Goal: Communication & Community: Answer question/provide support

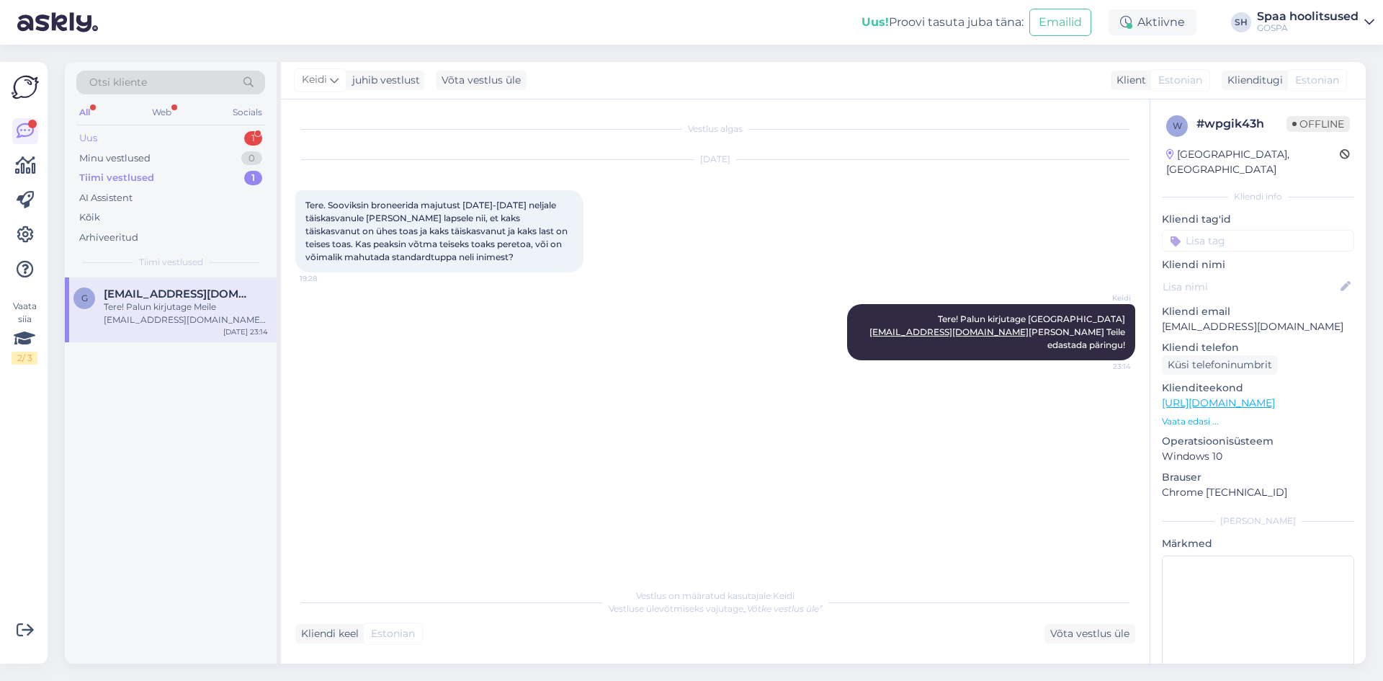
click at [94, 137] on div "Uus" at bounding box center [88, 138] width 18 height 14
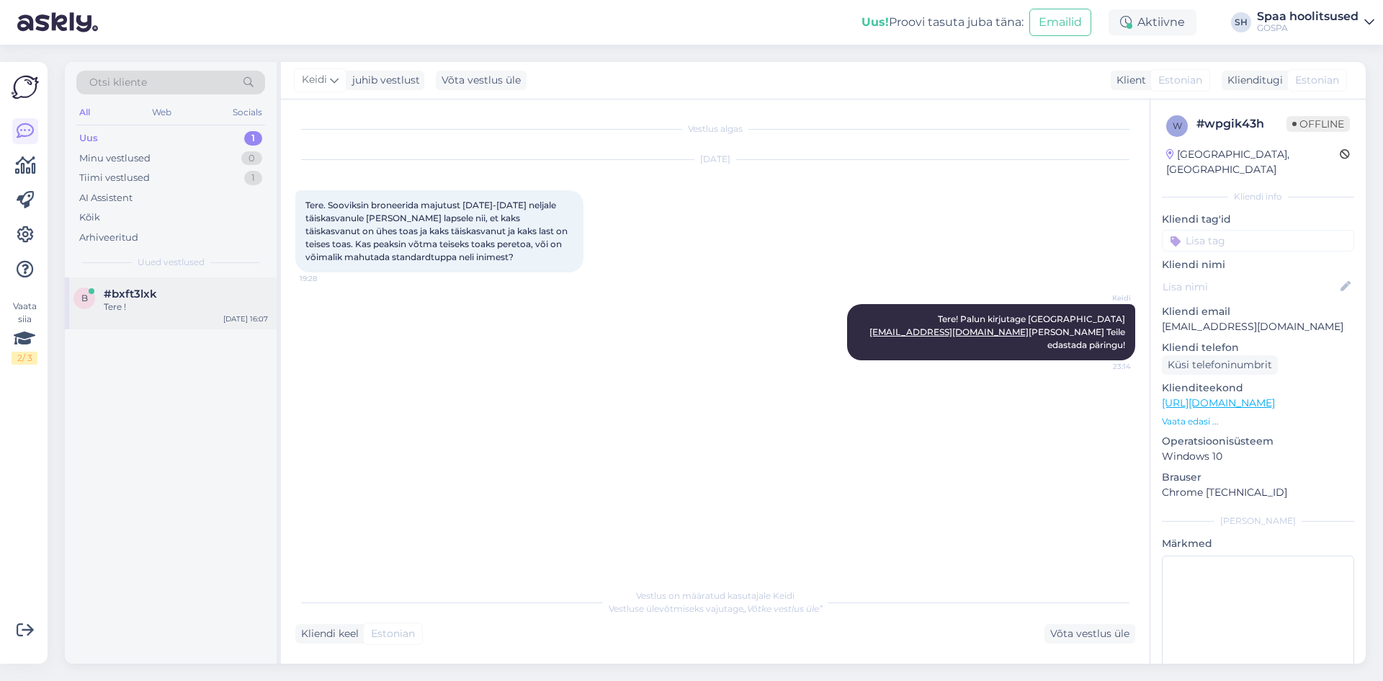
click at [126, 300] on span "#bxft3lxk" at bounding box center [130, 293] width 53 height 13
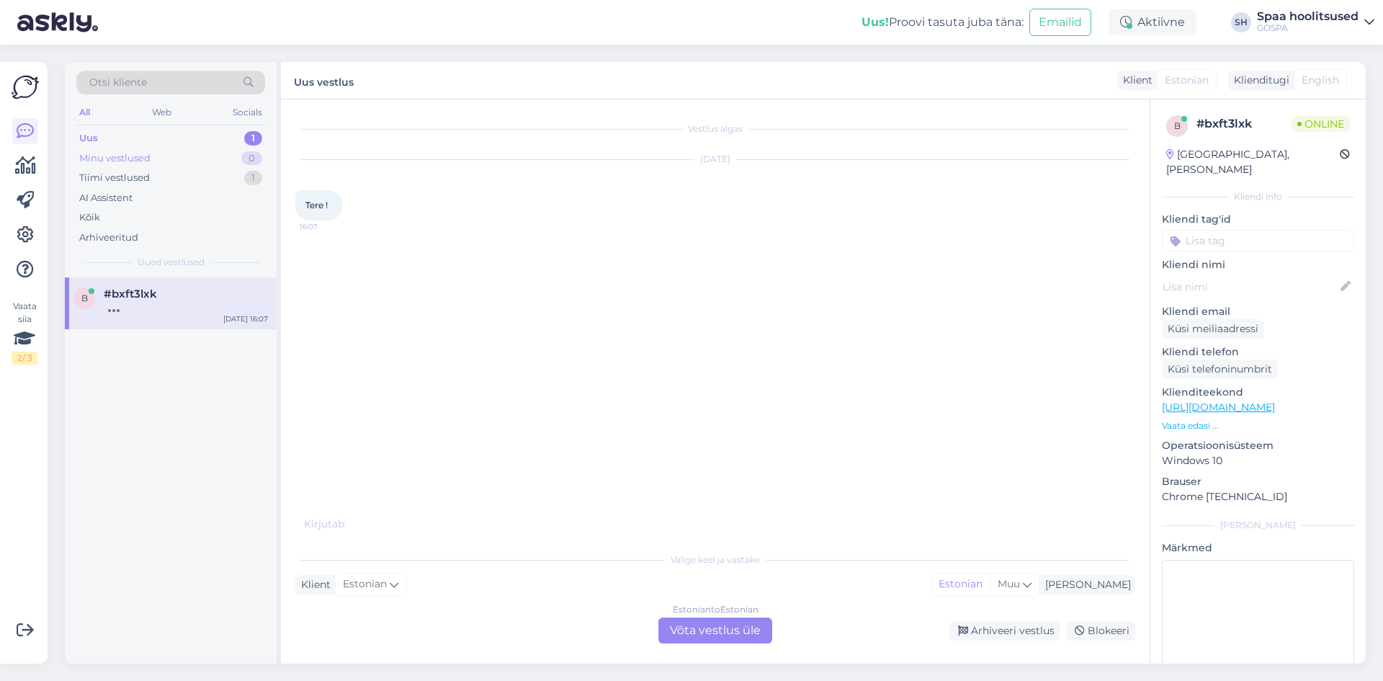
click at [101, 154] on div "Minu vestlused" at bounding box center [114, 158] width 71 height 14
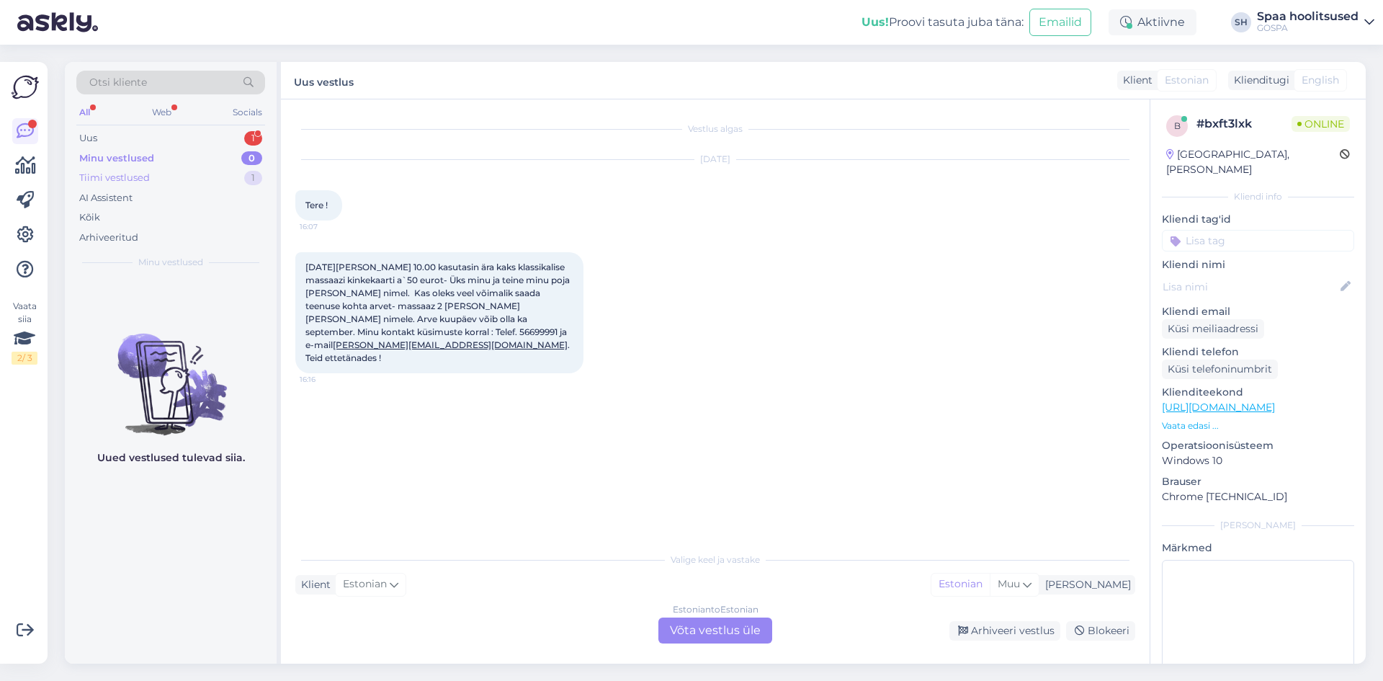
click at [121, 174] on div "Tiimi vestlused" at bounding box center [114, 178] width 71 height 14
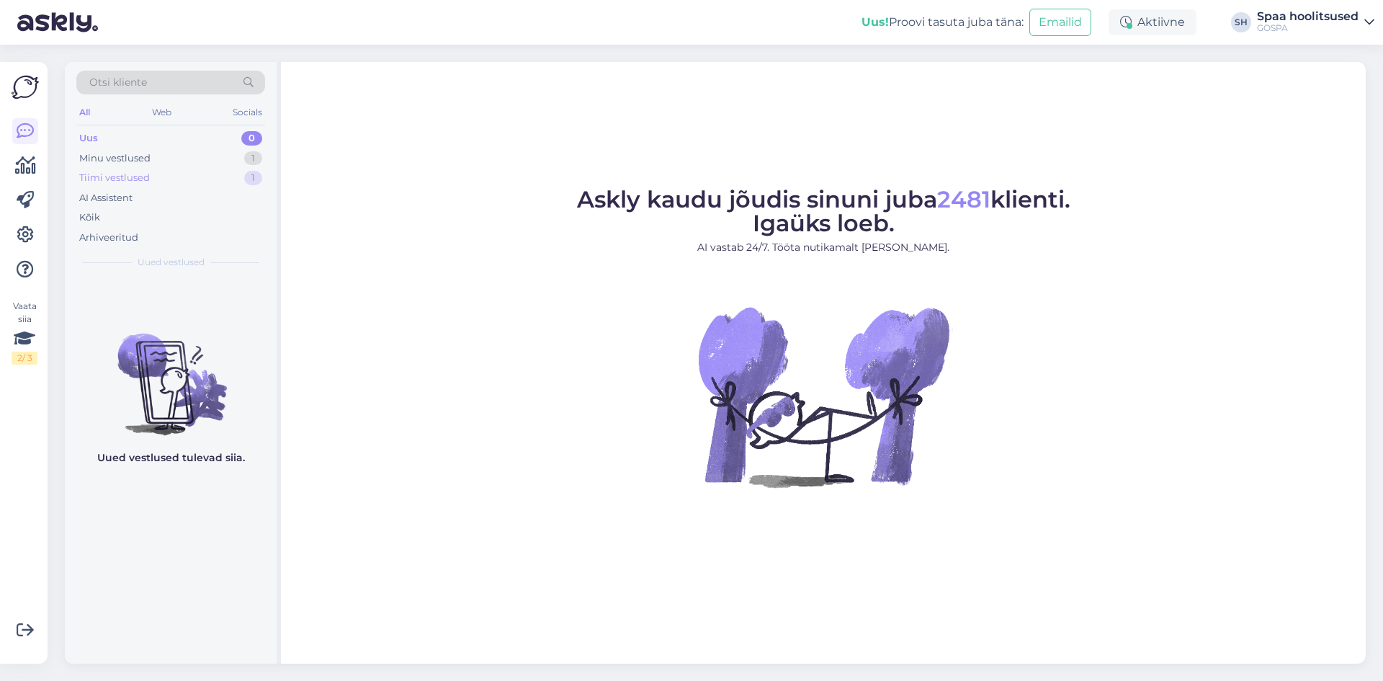
click at [103, 174] on div "Tiimi vestlused" at bounding box center [114, 178] width 71 height 14
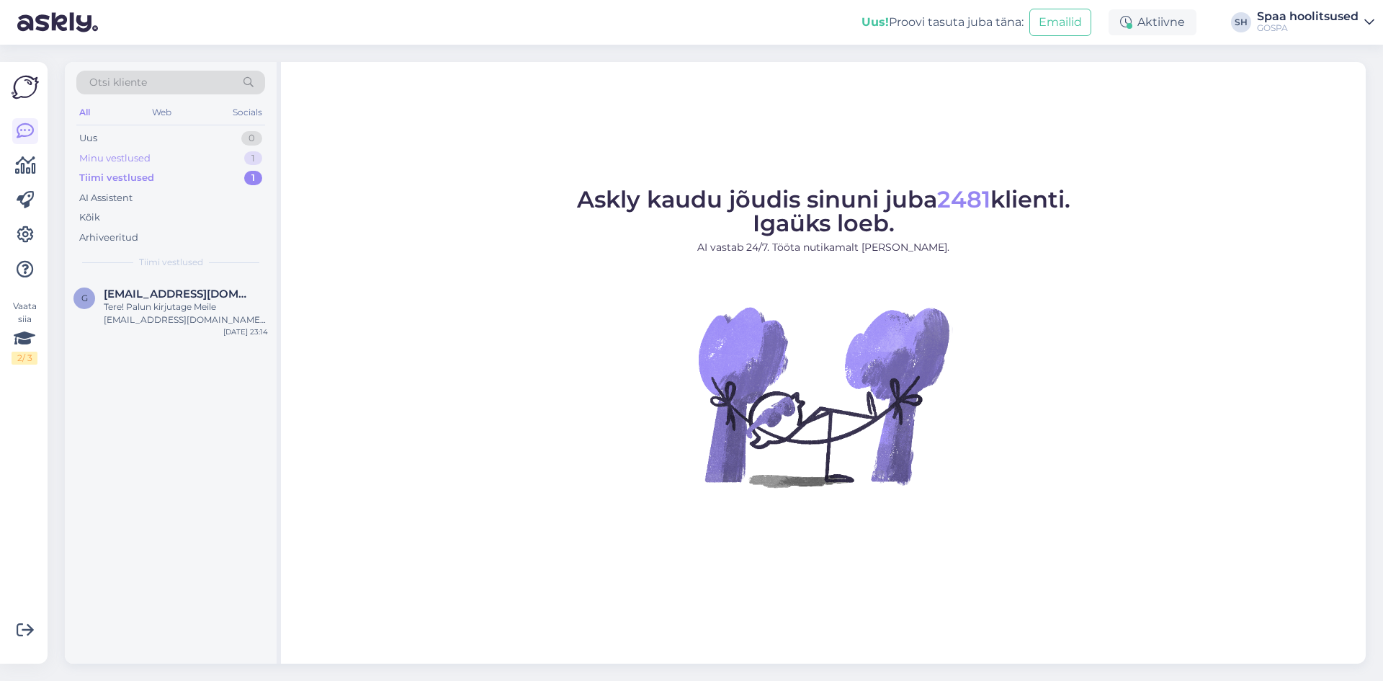
click at [129, 157] on div "Minu vestlused" at bounding box center [114, 158] width 71 height 14
click at [142, 301] on div "Attachment" at bounding box center [186, 306] width 164 height 13
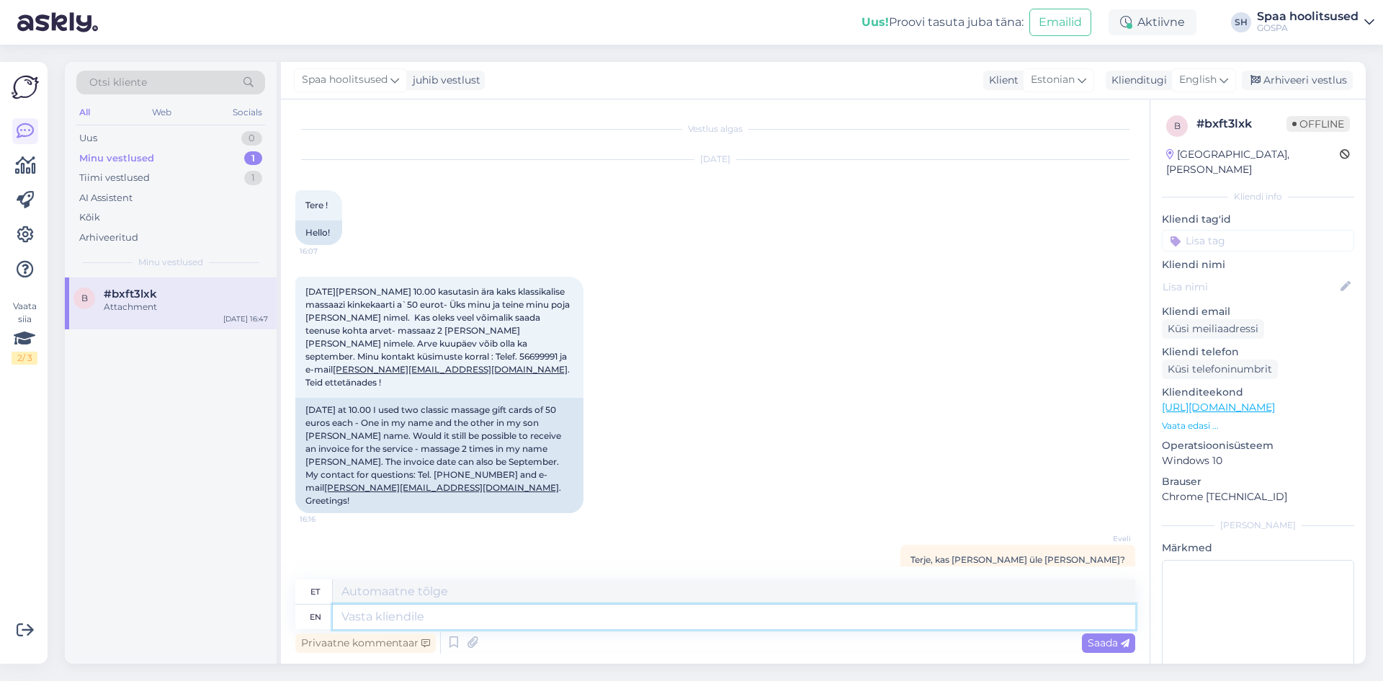
click at [352, 615] on textarea at bounding box center [734, 616] width 803 height 24
click at [350, 599] on textarea at bounding box center [734, 591] width 803 height 24
click at [545, 589] on textarea "Tere! Spaas saan välja printida tšeki antud hoolitsuse kohta" at bounding box center [734, 591] width 803 height 24
click at [649, 589] on textarea "Tere! Spaas saan välja printida tšekid antud hoolitsuse kohta" at bounding box center [734, 591] width 803 height 24
click at [707, 593] on textarea "Tere! Spaas saan välja printida tšekid antud hoolitsuste kohta" at bounding box center [734, 591] width 803 height 24
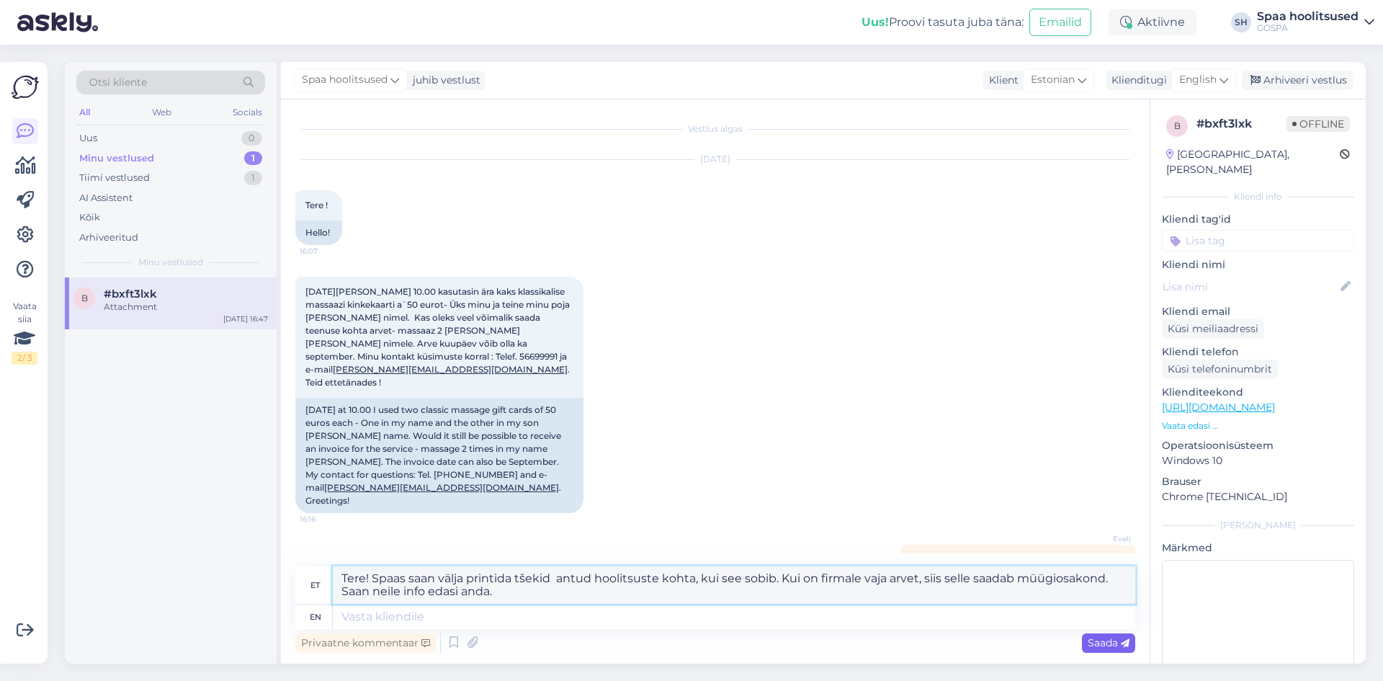
type textarea "Tere! Spaas saan välja printida tšekid antud hoolitsuste kohta, kui see sobib. …"
click at [1108, 646] on span "Saada" at bounding box center [1109, 642] width 42 height 13
click at [1099, 646] on span "Saada" at bounding box center [1109, 642] width 42 height 13
click at [1097, 639] on span "Saada" at bounding box center [1109, 642] width 42 height 13
click at [383, 616] on textarea at bounding box center [734, 616] width 803 height 24
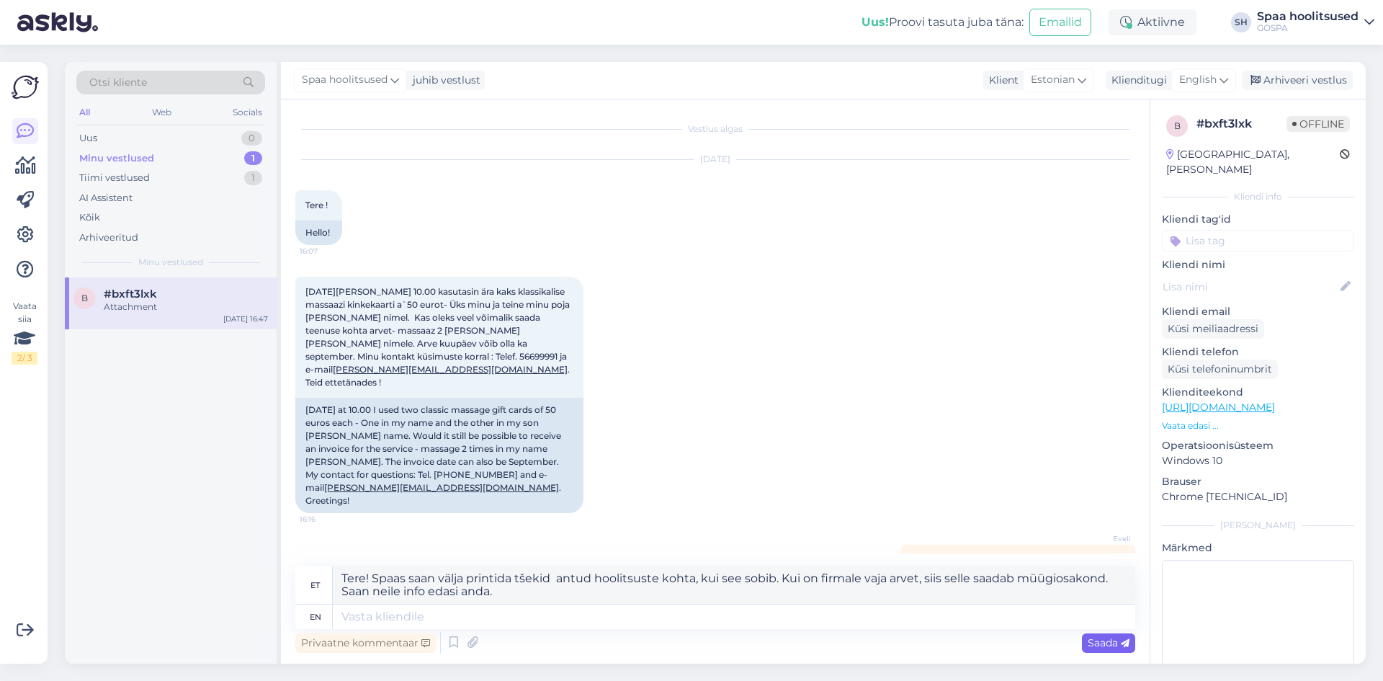
click at [1109, 645] on span "Saada" at bounding box center [1109, 642] width 42 height 13
click at [743, 581] on textarea "Tere! Spaas saan välja printida tšekid antud hoolitsuste kohta, kui see sobib. …" at bounding box center [734, 584] width 803 height 37
click at [1107, 642] on span "Saada" at bounding box center [1109, 642] width 42 height 13
click at [386, 646] on div "Privaatne kommentaar" at bounding box center [365, 642] width 140 height 19
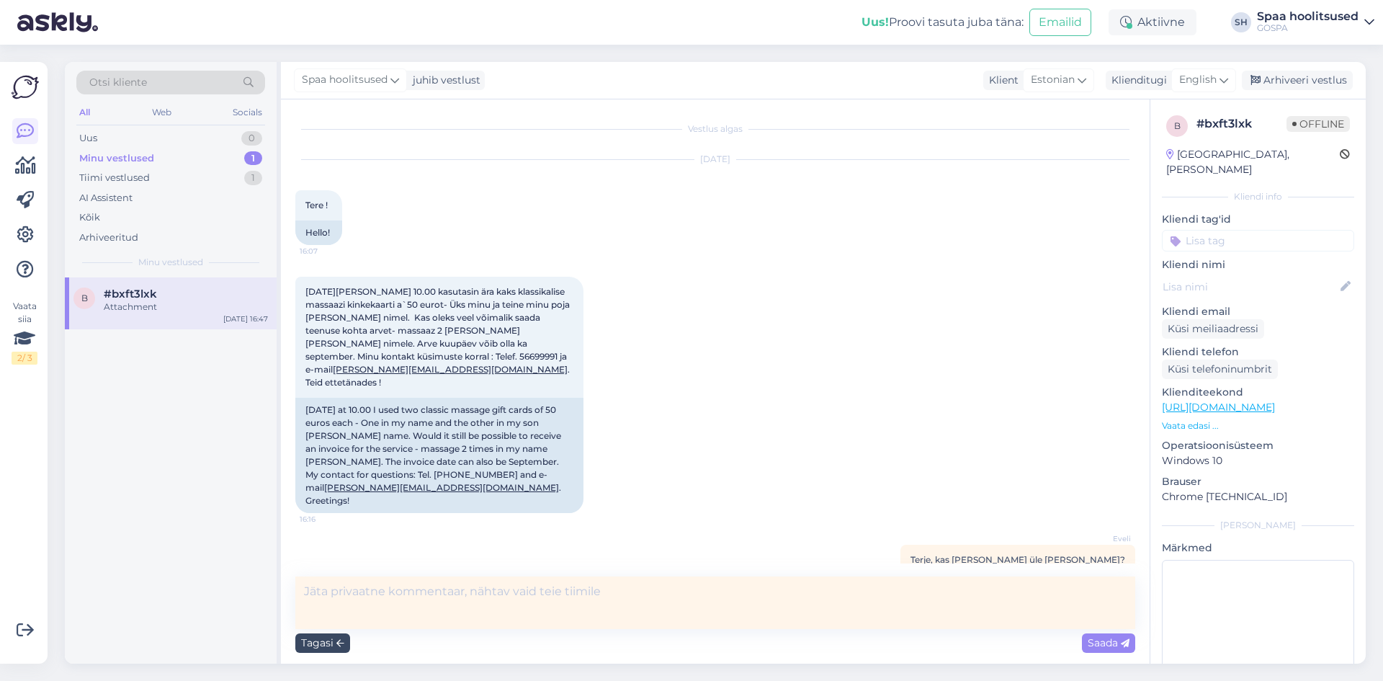
click at [326, 644] on div "Tagasi" at bounding box center [322, 642] width 55 height 19
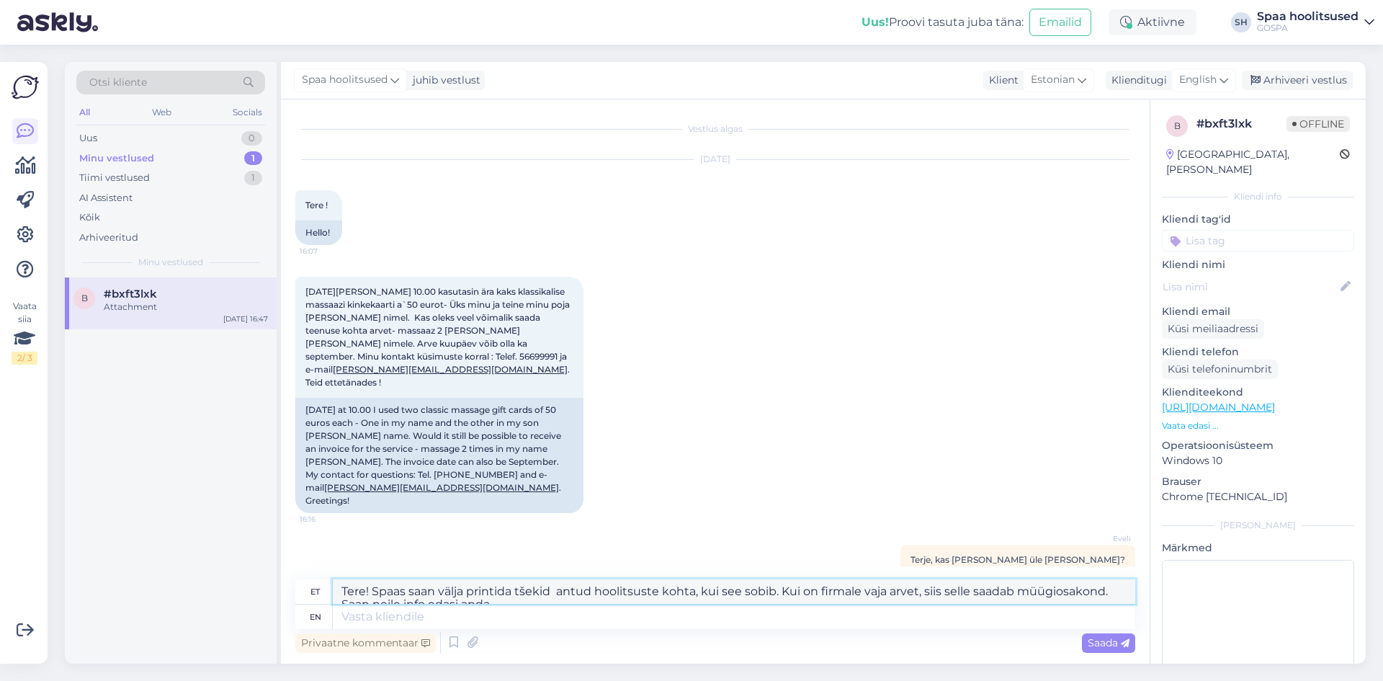
click at [1124, 592] on textarea "Tere! Spaas saan välja printida tšekid antud hoolitsuste kohta, kui see sobib. …" at bounding box center [734, 591] width 803 height 24
click at [1100, 643] on span "Saada" at bounding box center [1109, 642] width 42 height 13
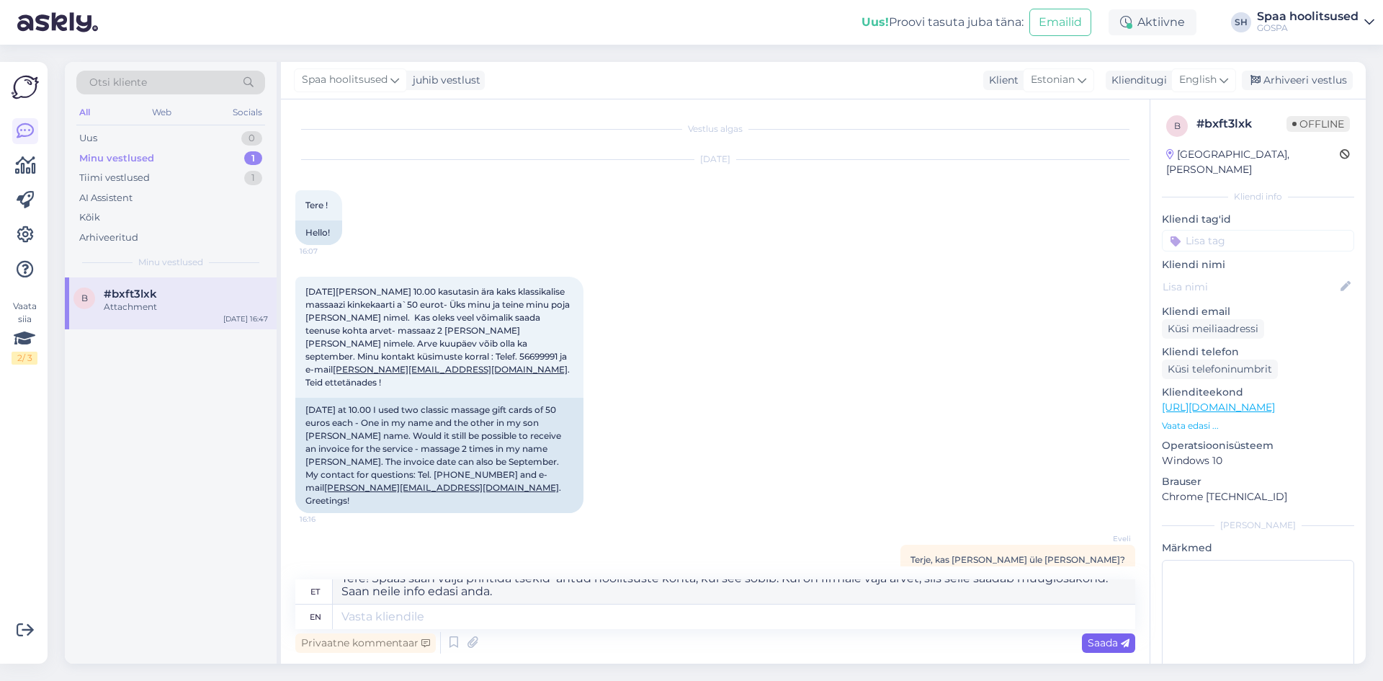
click at [1115, 640] on span "Saada" at bounding box center [1109, 642] width 42 height 13
click at [517, 596] on textarea "Tere! Spaas saan välja printida tšekid antud hoolitsuste kohta, kui see sobib. …" at bounding box center [734, 591] width 803 height 24
click at [165, 308] on div "Attachment" at bounding box center [186, 306] width 164 height 13
click at [120, 156] on div "Minu vestlused" at bounding box center [116, 158] width 75 height 14
click at [145, 298] on span "#bxft3lxk" at bounding box center [130, 293] width 53 height 13
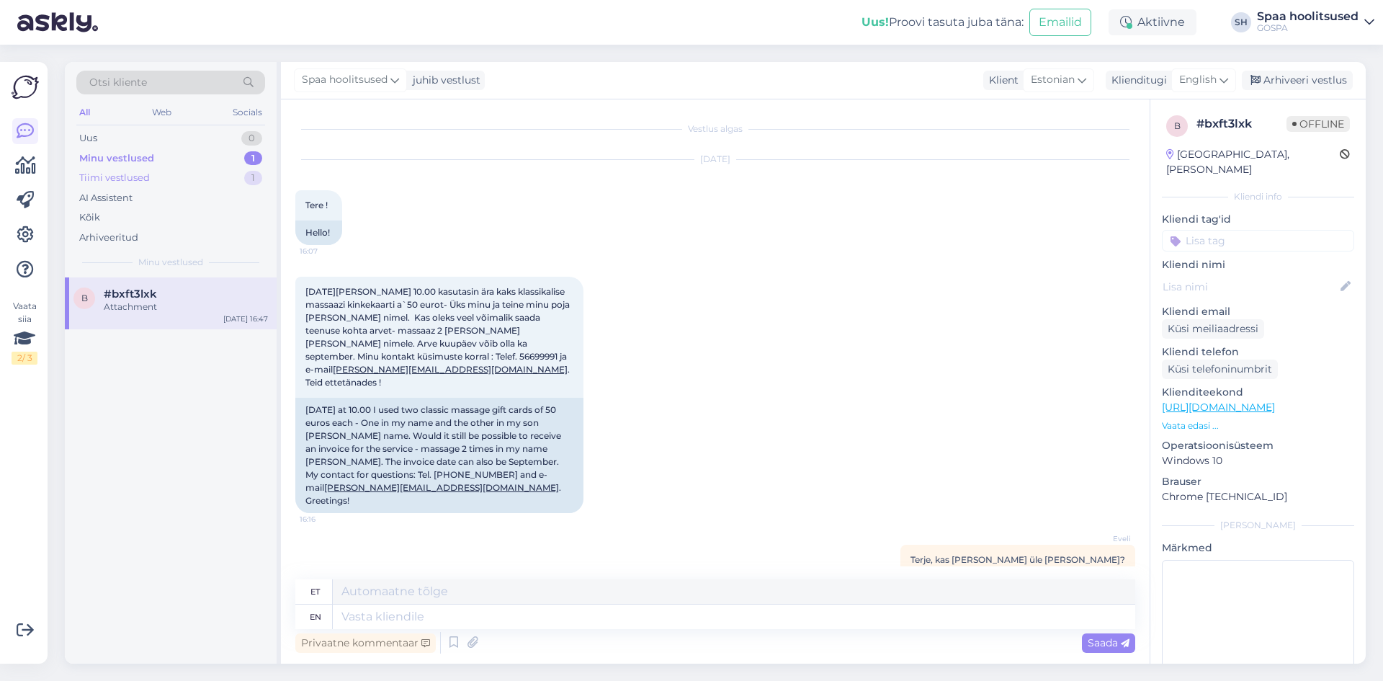
click at [124, 174] on div "Tiimi vestlused" at bounding box center [114, 178] width 71 height 14
click at [395, 408] on div "23.08.2025 at 10.00 I used two classic massage gift cards of 50 euros each - On…" at bounding box center [439, 455] width 288 height 115
drag, startPoint x: 367, startPoint y: 398, endPoint x: 314, endPoint y: 340, distance: 79.0
click at [370, 401] on div "23.08.2025 at 10.00 I used two classic massage gift cards of 50 euros each - On…" at bounding box center [439, 455] width 288 height 115
click at [128, 156] on div "Minu vestlused" at bounding box center [114, 158] width 71 height 14
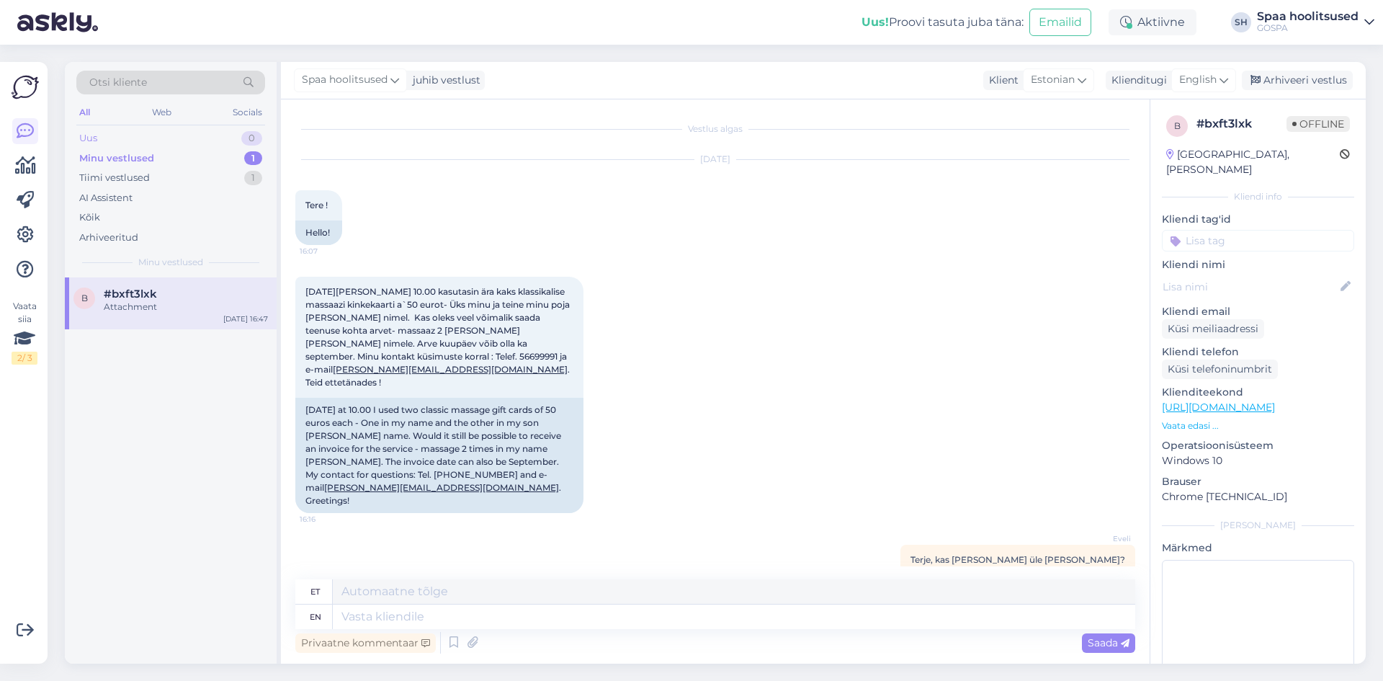
click at [91, 137] on div "Uus" at bounding box center [88, 138] width 18 height 14
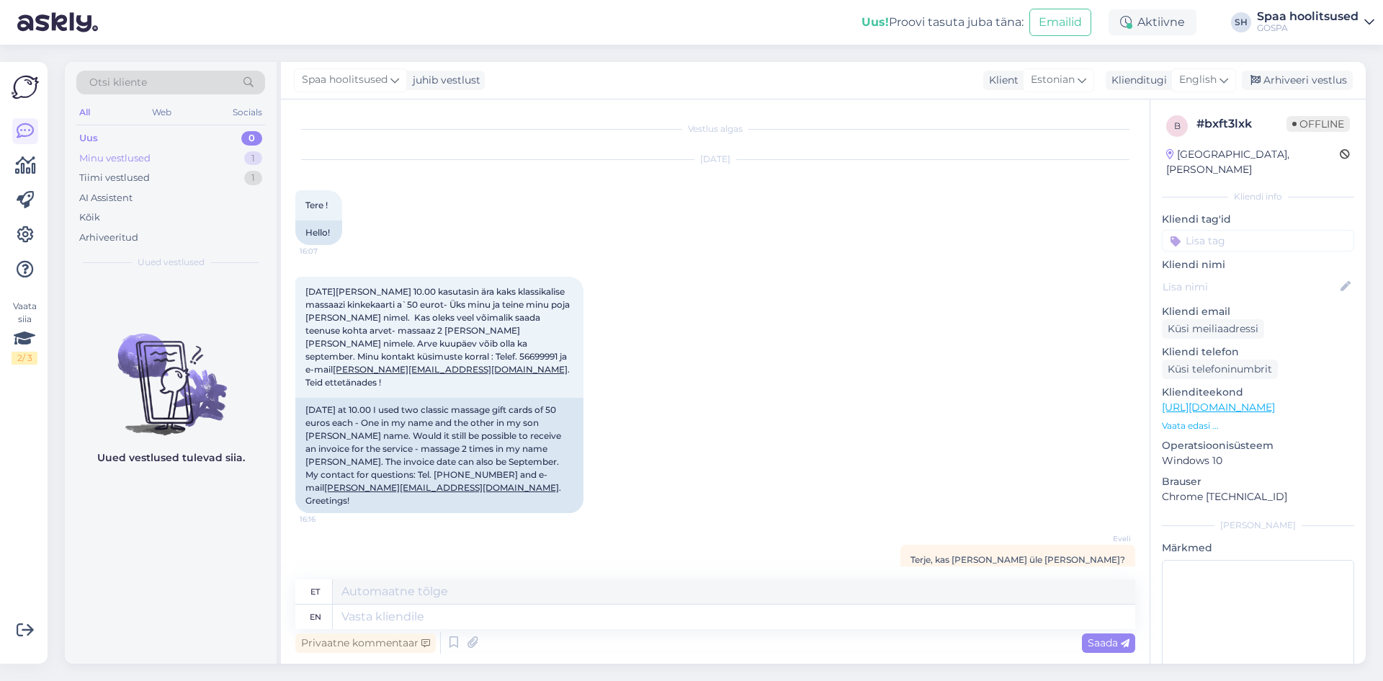
click at [130, 156] on div "Minu vestlused" at bounding box center [114, 158] width 71 height 14
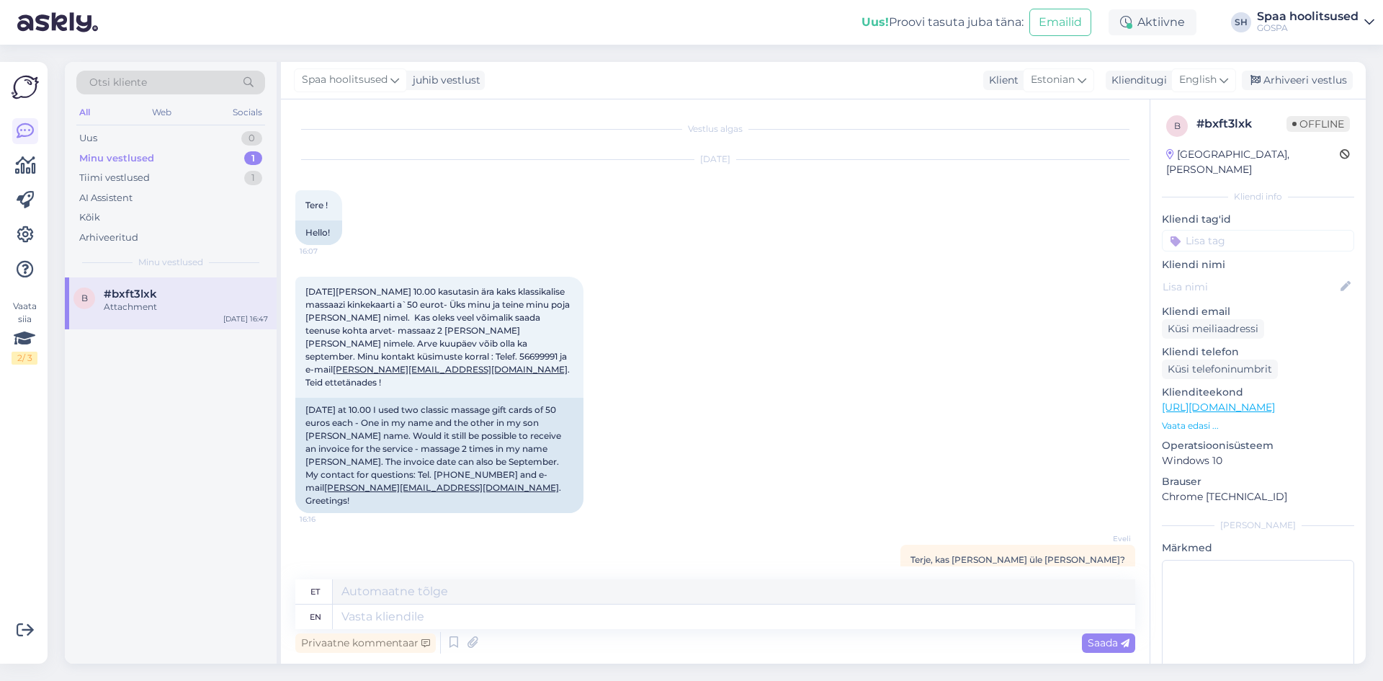
click at [183, 306] on div "Attachment" at bounding box center [186, 306] width 164 height 13
click at [168, 109] on div "Web" at bounding box center [161, 112] width 25 height 19
click at [125, 302] on div "Attachment" at bounding box center [186, 306] width 164 height 13
click at [125, 153] on div "Minu vestlused" at bounding box center [116, 158] width 75 height 14
click at [94, 135] on div "Uus" at bounding box center [88, 138] width 18 height 14
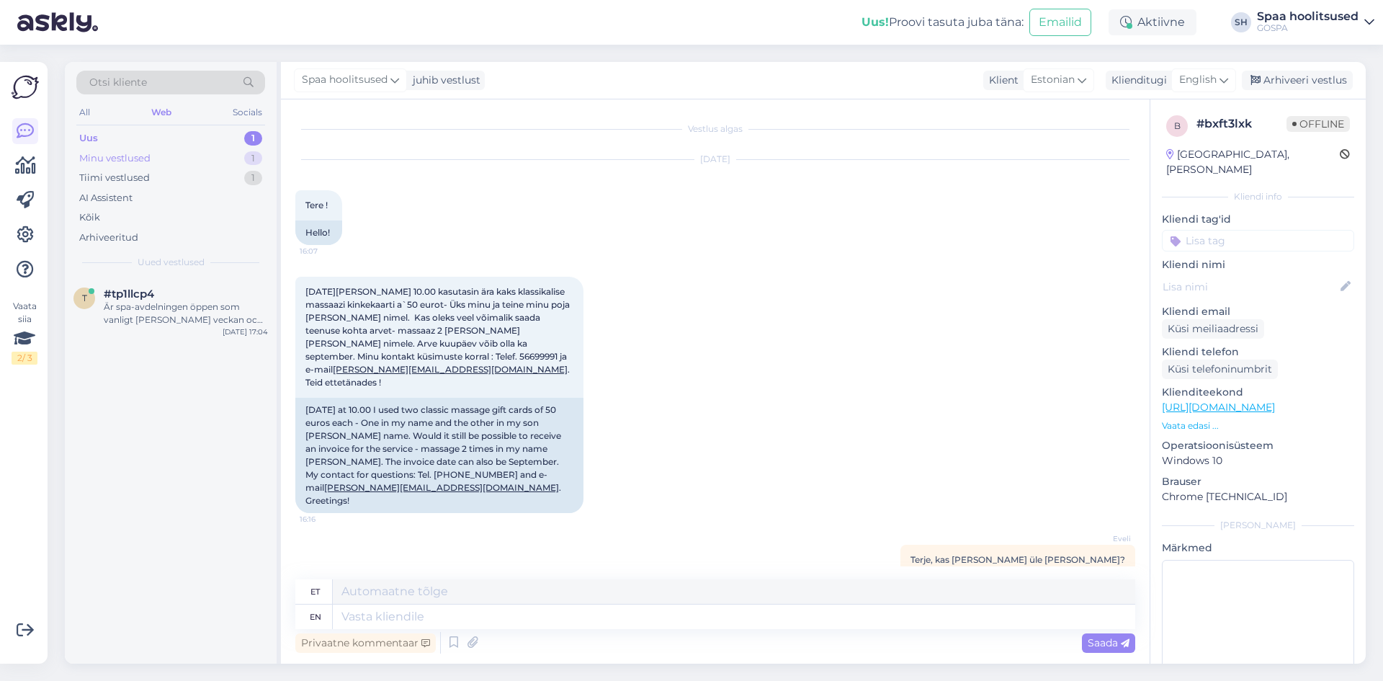
click at [100, 153] on div "Minu vestlused" at bounding box center [114, 158] width 71 height 14
click at [109, 175] on div "Tiimi vestlused" at bounding box center [114, 178] width 71 height 14
click at [158, 372] on div "Tere! Palun kirjutage Meile [EMAIL_ADDRESS][DOMAIN_NAME] [PERSON_NAME] Teile ed…" at bounding box center [186, 378] width 164 height 26
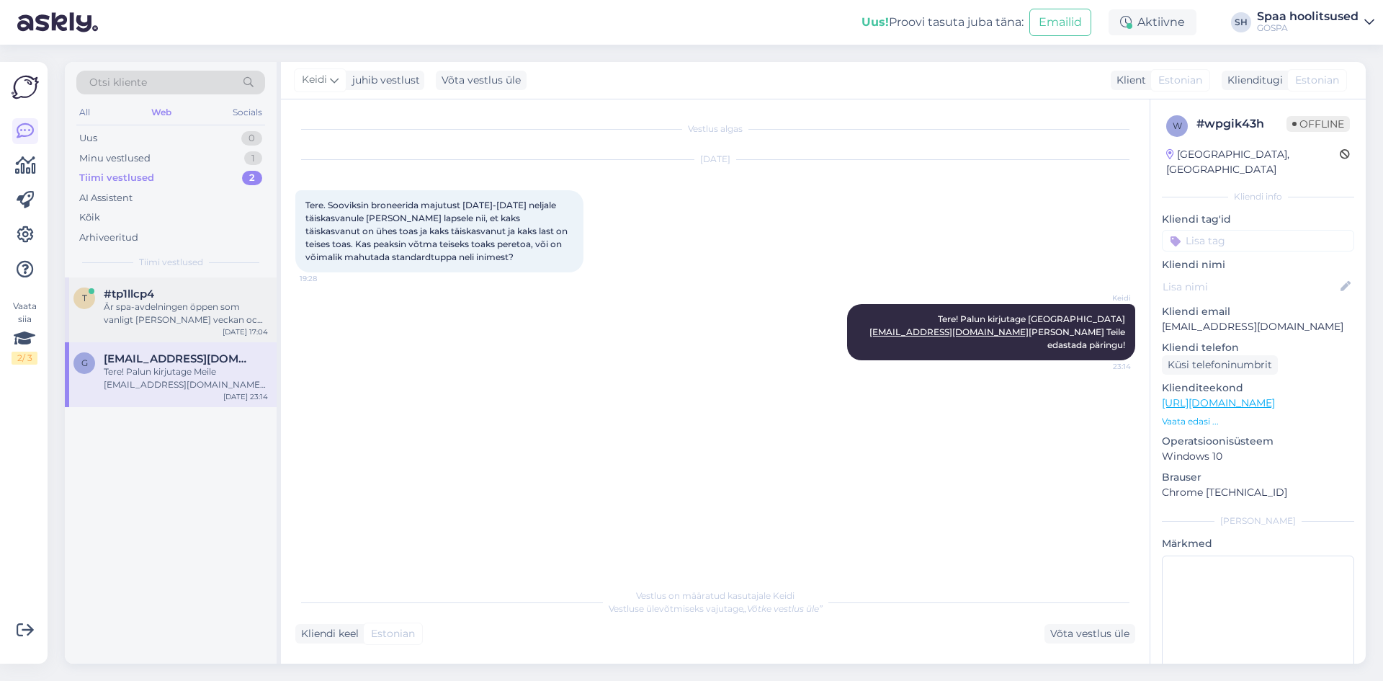
click at [179, 310] on div "Är spa-avdelningen öppen som vanligt denna veckan och helgen?" at bounding box center [186, 313] width 164 height 26
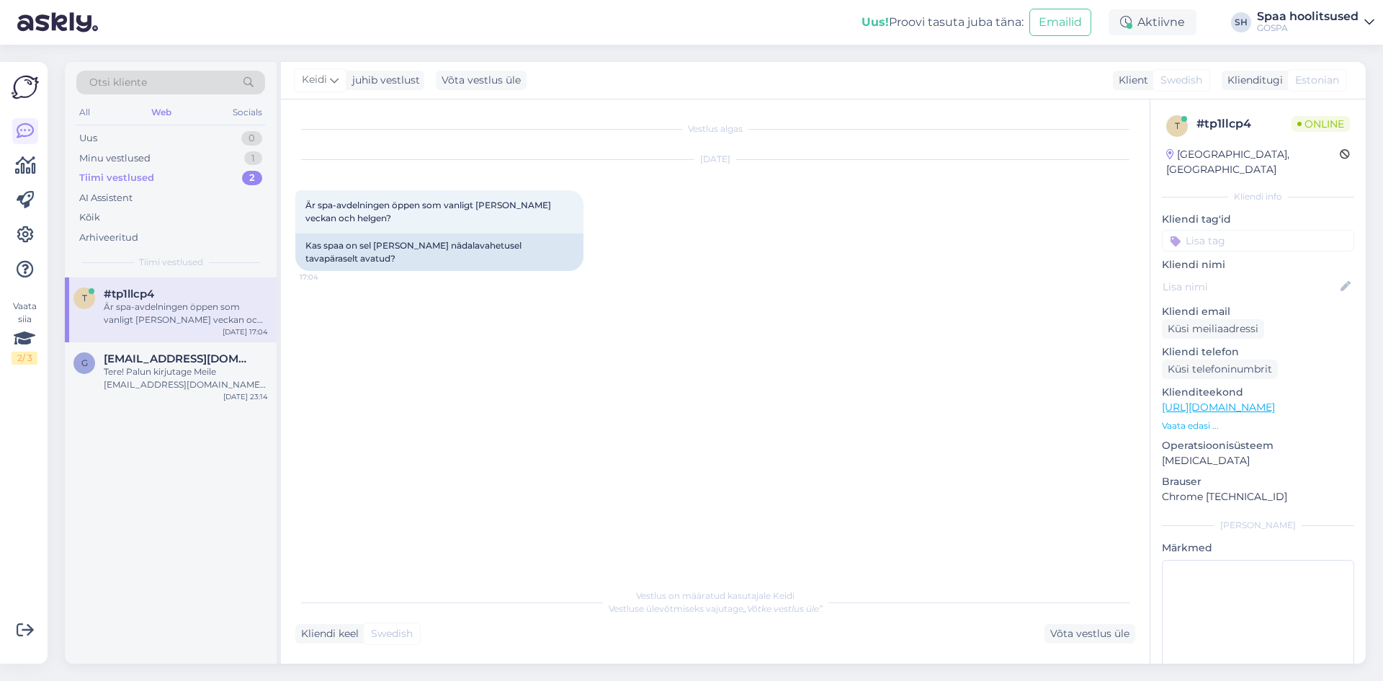
click at [136, 171] on div "Tiimi vestlused" at bounding box center [116, 178] width 75 height 14
click at [118, 156] on div "Minu vestlused" at bounding box center [114, 158] width 71 height 14
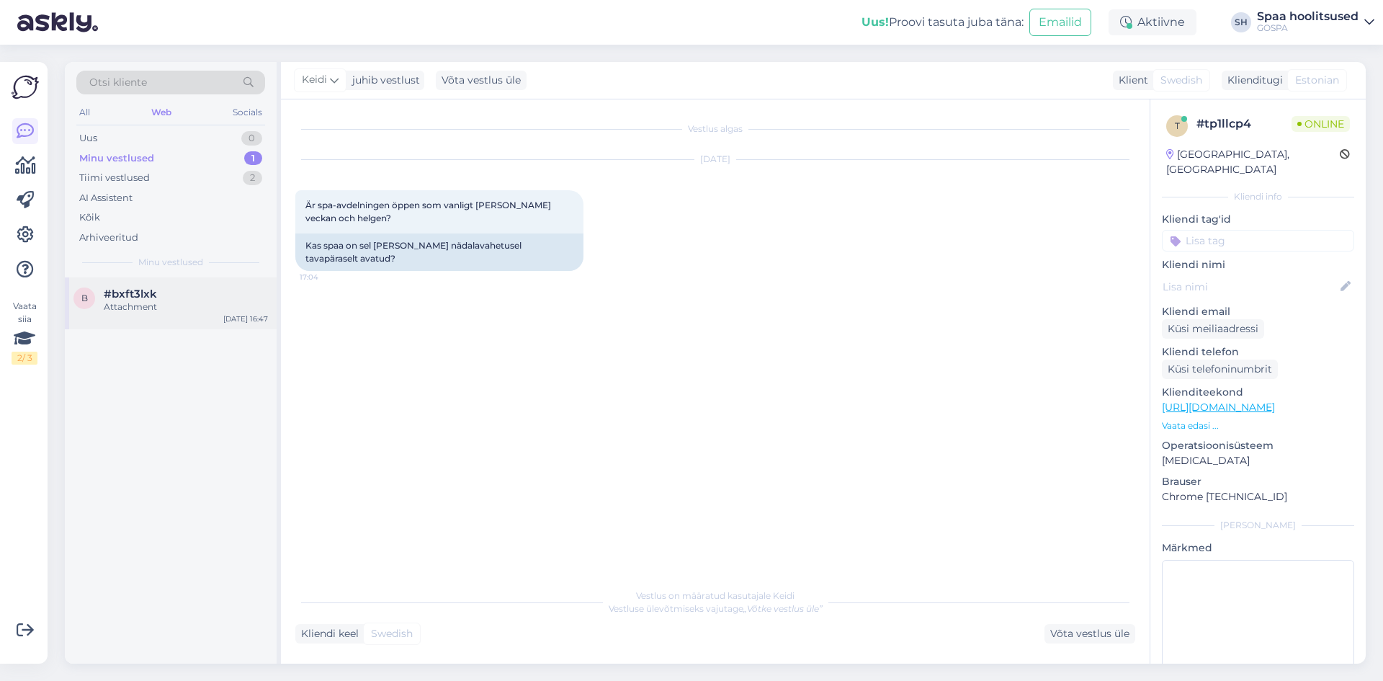
click at [120, 298] on span "#bxft3lxk" at bounding box center [130, 293] width 53 height 13
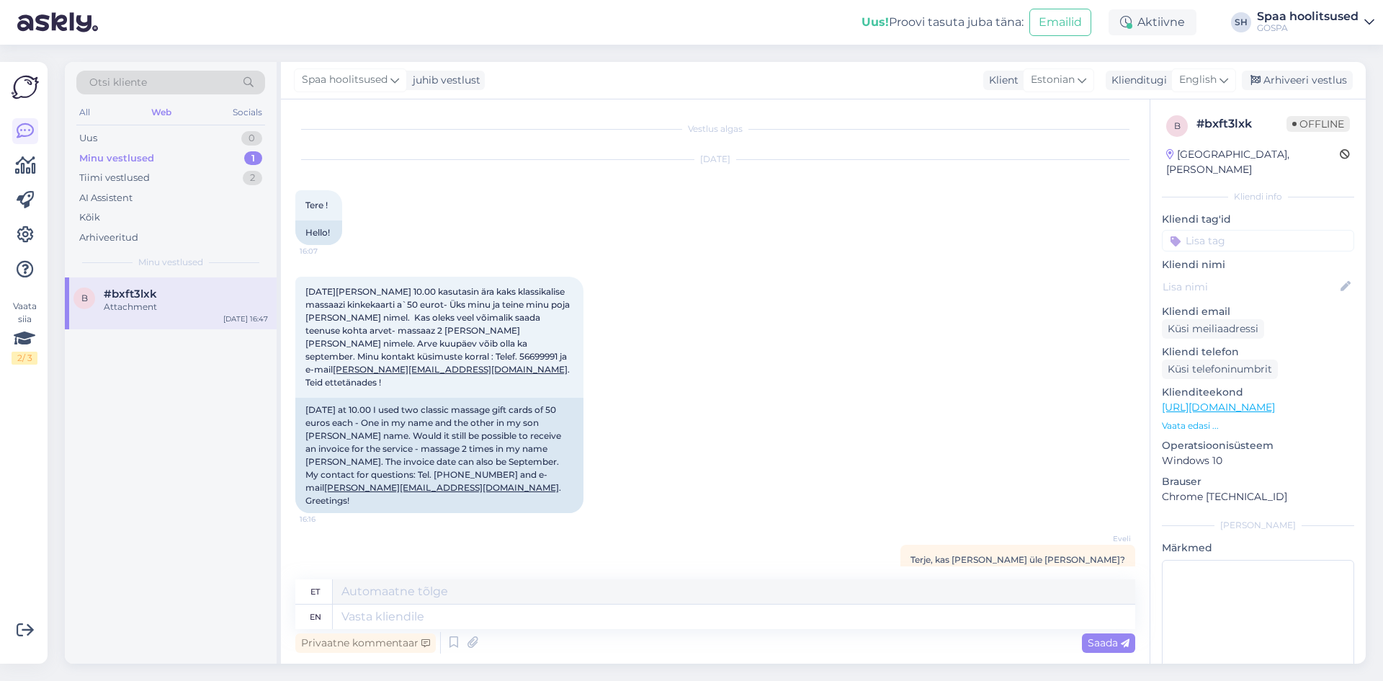
click at [995, 401] on div "23.08.2025 kell 10.00 kasutasin ära kaks klassikalise massaazi kinkekaarti a`50…" at bounding box center [715, 395] width 840 height 268
click at [1097, 554] on span "Terje, kas saad palun selle üle võtta?" at bounding box center [1018, 559] width 215 height 11
click at [1125, 554] on span "Terje, kas saad palun selle üle võtta?" at bounding box center [1018, 559] width 215 height 11
click at [484, 437] on div "23.08.2025 at 10.00 I used two classic massage gift cards of 50 euros each - On…" at bounding box center [439, 455] width 288 height 115
click at [596, 388] on button at bounding box center [592, 394] width 9 height 13
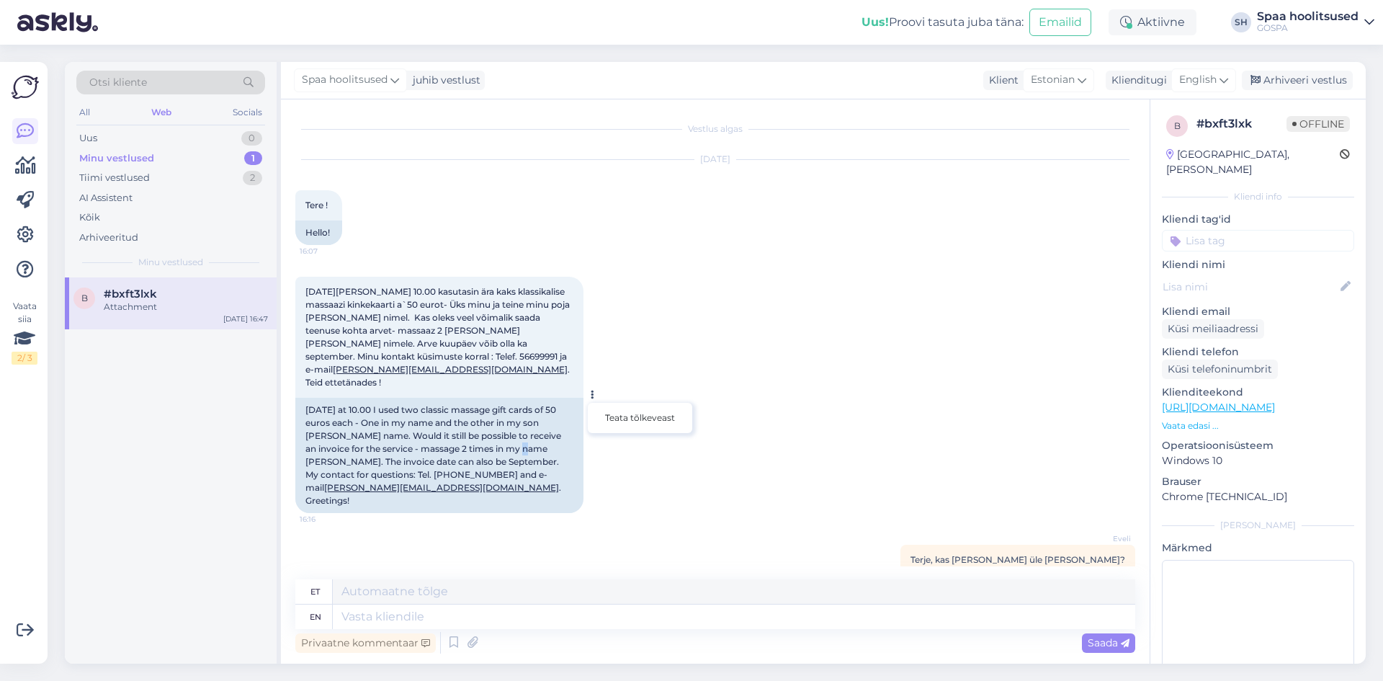
click at [593, 390] on icon at bounding box center [593, 394] width 4 height 9
click at [388, 598] on textarea at bounding box center [734, 591] width 803 height 24
click at [372, 594] on textarea at bounding box center [734, 591] width 803 height 24
click at [1050, 576] on span "Privaatne kommentaar | 16:47" at bounding box center [1078, 581] width 106 height 11
click at [346, 646] on div "Privaatne kommentaar" at bounding box center [365, 642] width 140 height 19
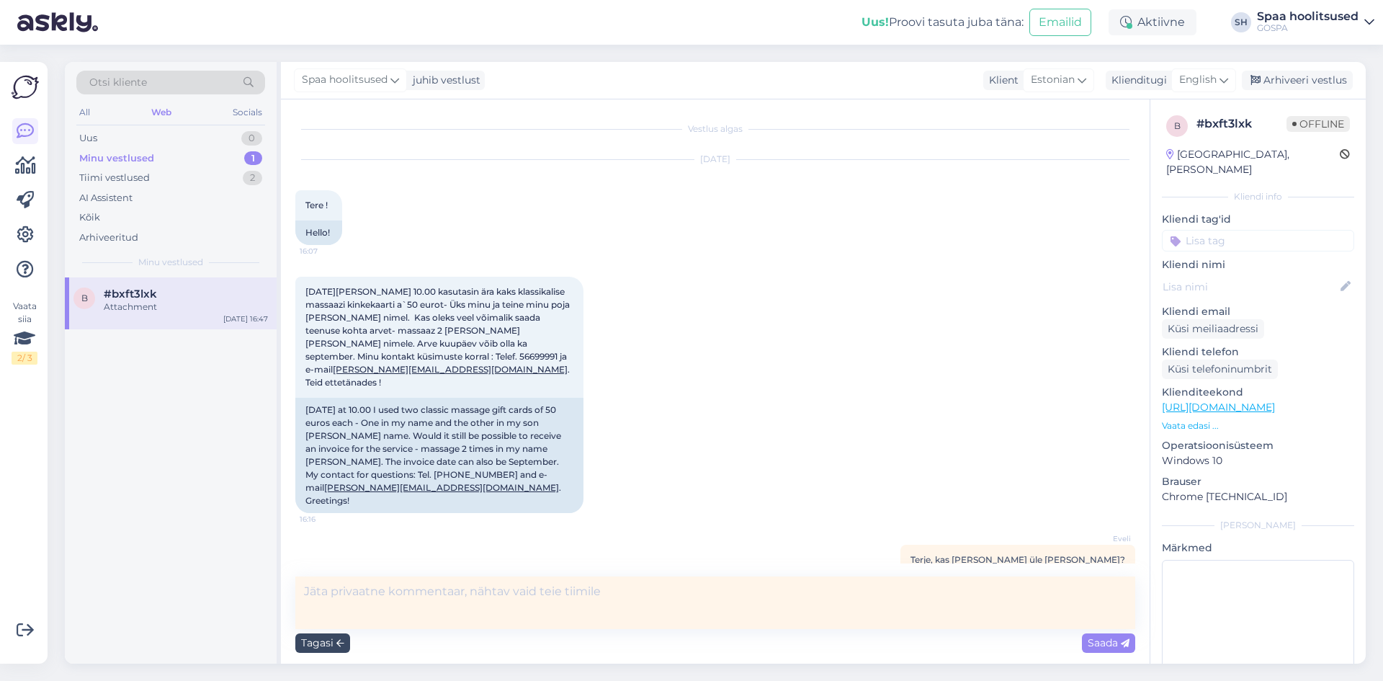
click at [329, 643] on div "Tagasi" at bounding box center [322, 642] width 55 height 19
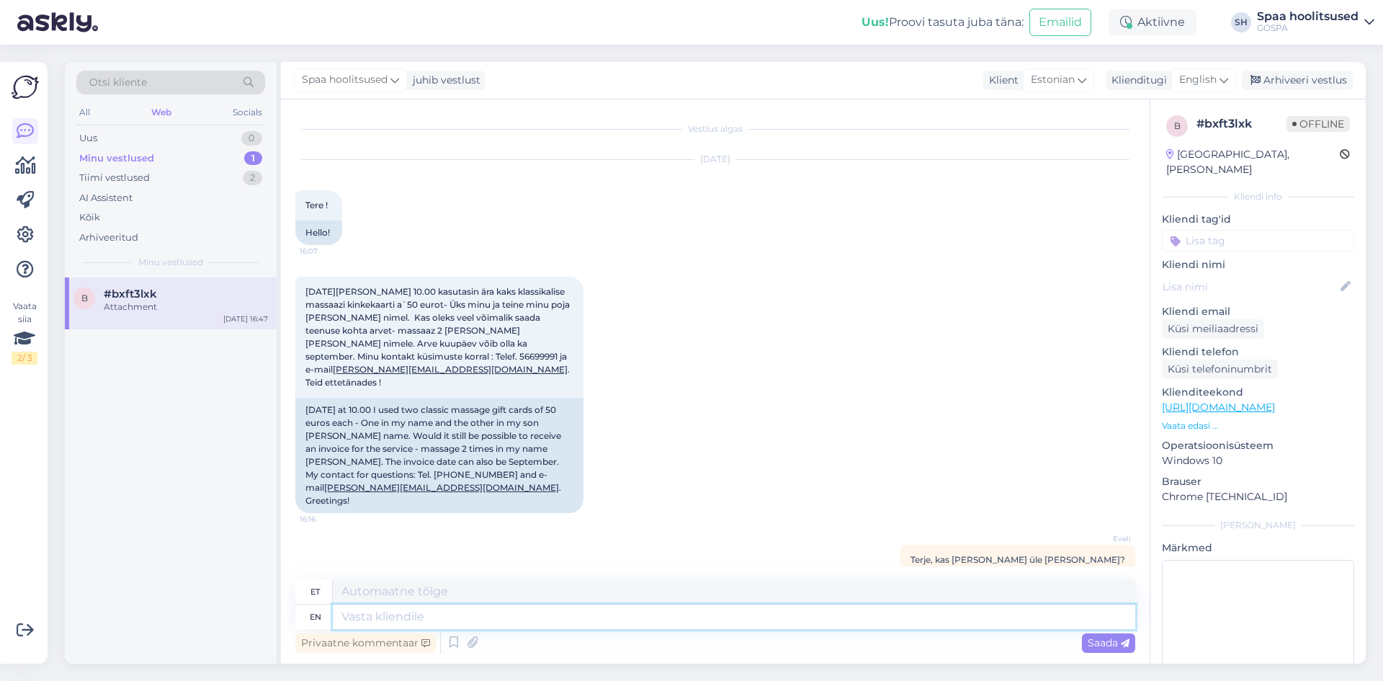
click at [360, 620] on textarea at bounding box center [734, 616] width 803 height 24
click at [922, 370] on div "23.08.2025 kell 10.00 kasutasin ära kaks klassikalise massaazi kinkekaarti a`50…" at bounding box center [715, 395] width 840 height 268
click at [161, 109] on div "Web" at bounding box center [161, 112] width 26 height 19
click at [127, 156] on div "Minu vestlused" at bounding box center [116, 158] width 75 height 14
click at [153, 293] on span "#bxft3lxk" at bounding box center [130, 293] width 53 height 13
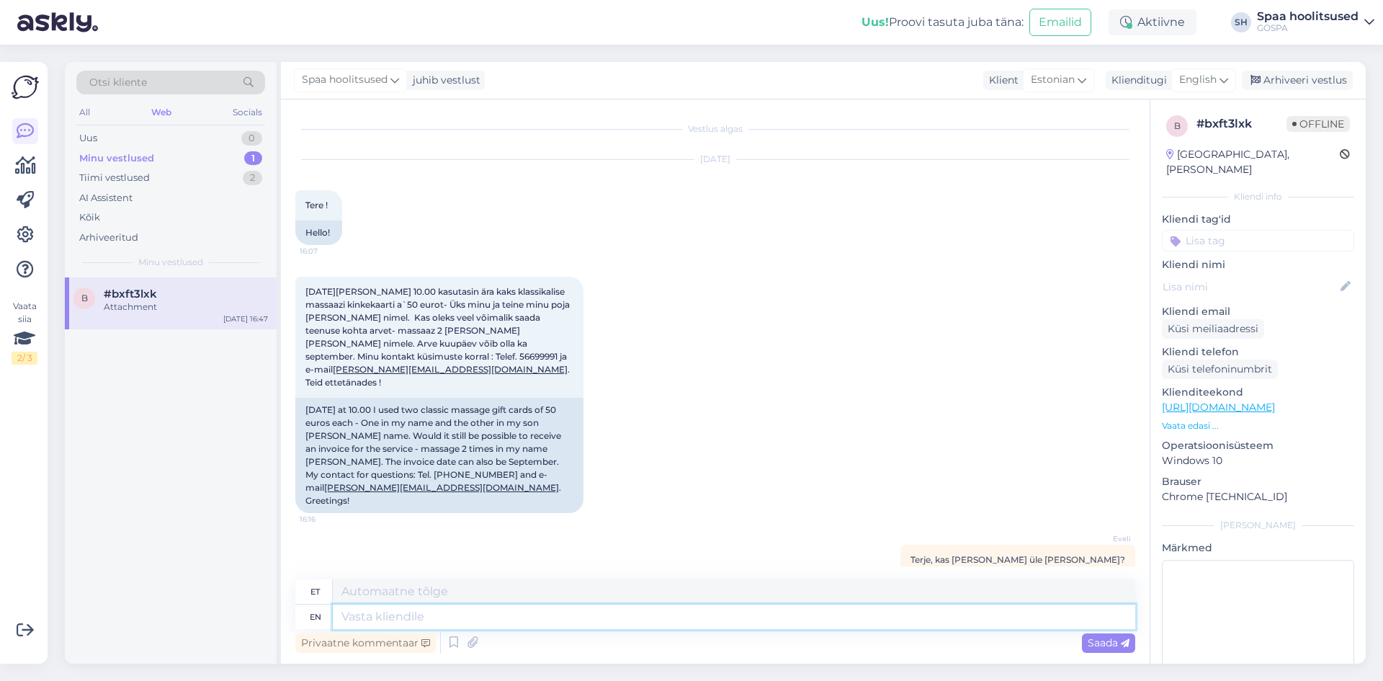
click at [367, 619] on textarea at bounding box center [734, 616] width 803 height 24
type textarea "Tere"
type textarea "Tere."
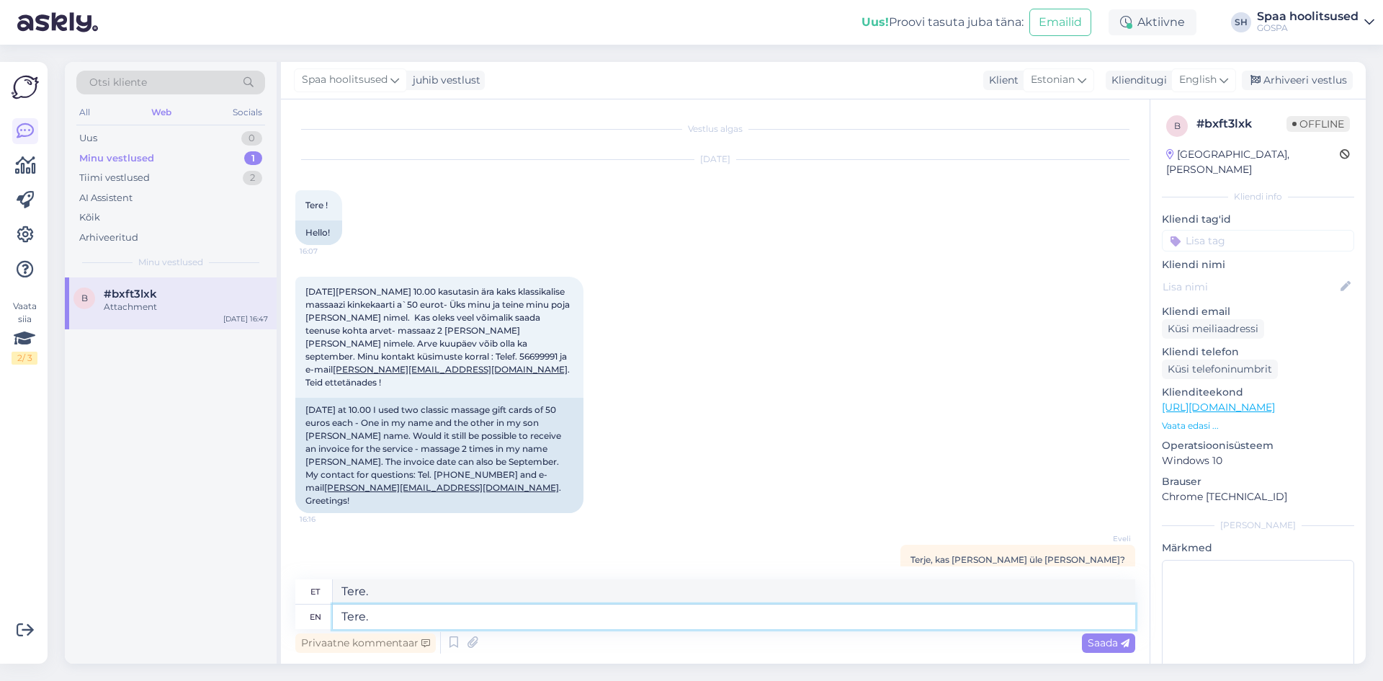
type textarea "Tere"
type textarea "Tere!"
type textarea "Tere! Annan"
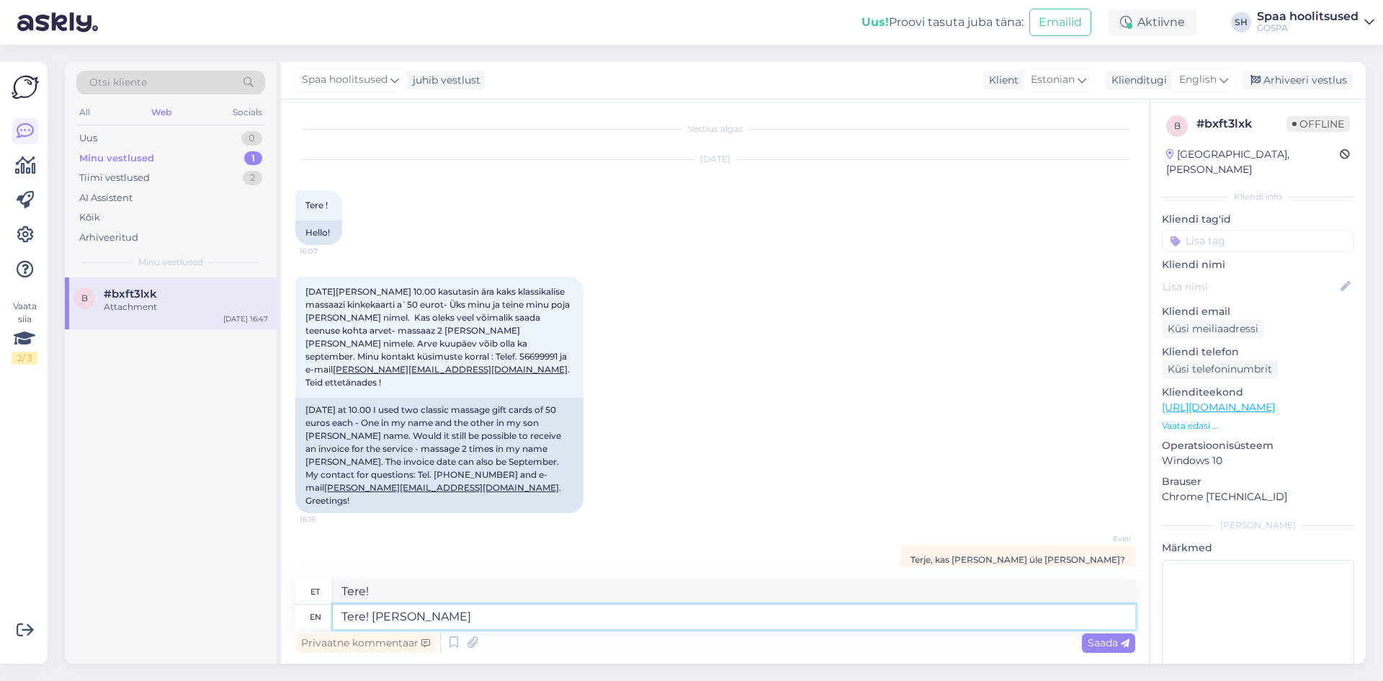
type textarea "Tere! Annan"
type textarea "Tere! Annan info"
type textarea "Tere! Annani info"
type textarea "Tere! Annan info edasi m"
type textarea "Tere! Annani info edasi"
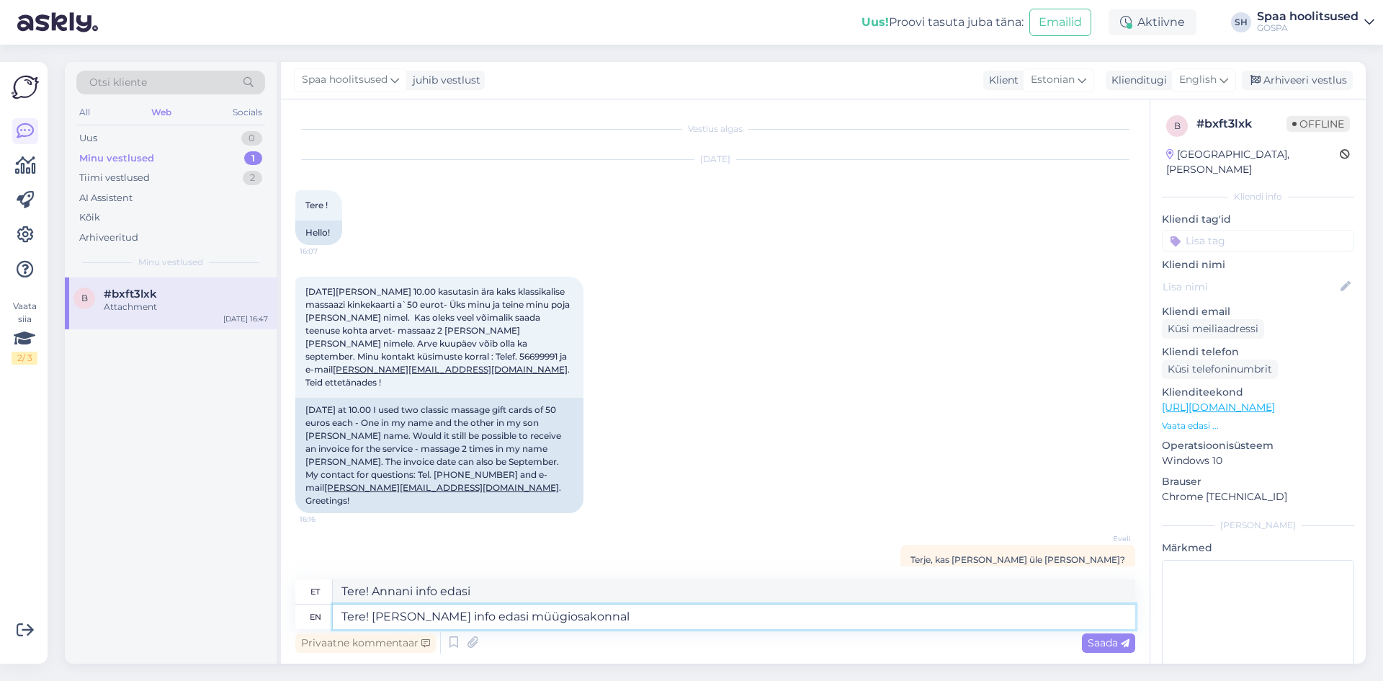
type textarea "Tere! Annan info edasi müügiosakonnale"
type textarea "Tere! Annan info edasi müügiosakonnale ja"
type textarea "Tere! Annan info edasi müügiosakonnale ja nemad"
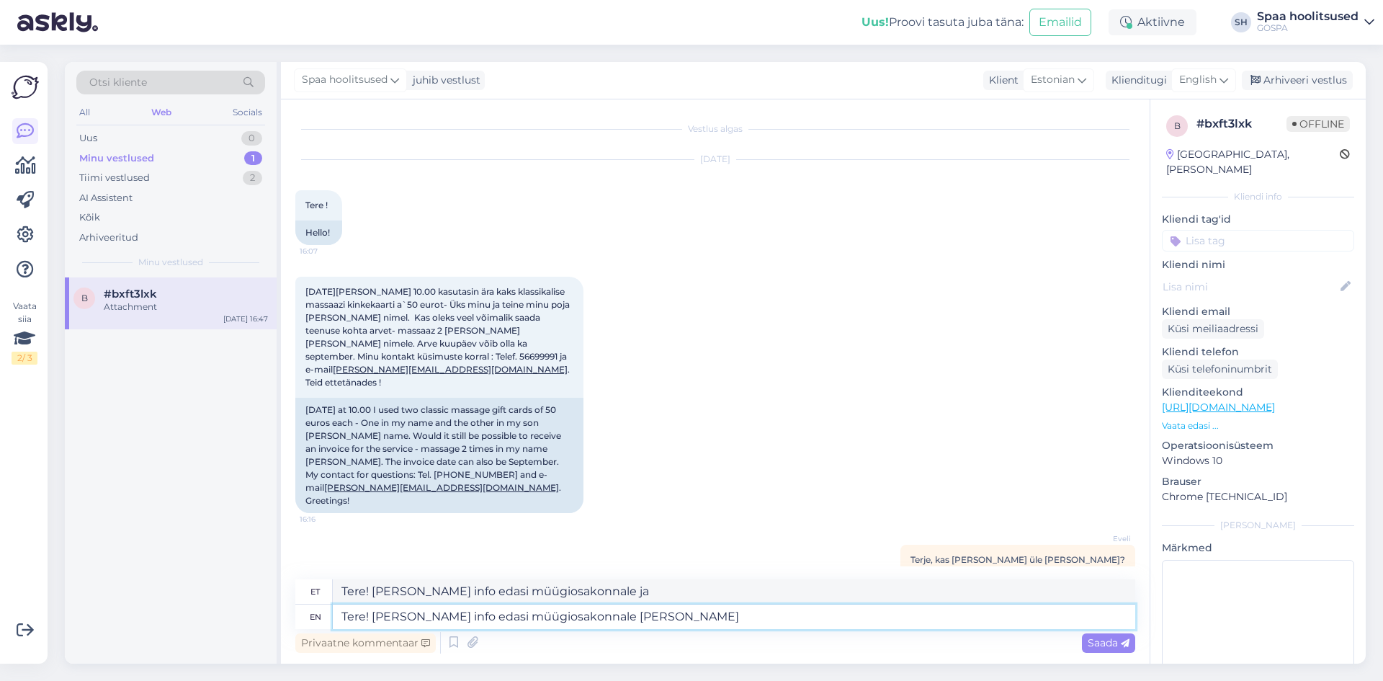
type textarea "Tere! Annan info edasi müügiosakonnale ja nemad"
type textarea "Tere! Annan info edasi müügiosakonnale ja nemad saadavad"
type textarea "Tere! Annan info edasi müügiosakonnale ja nemad saadavad arve"
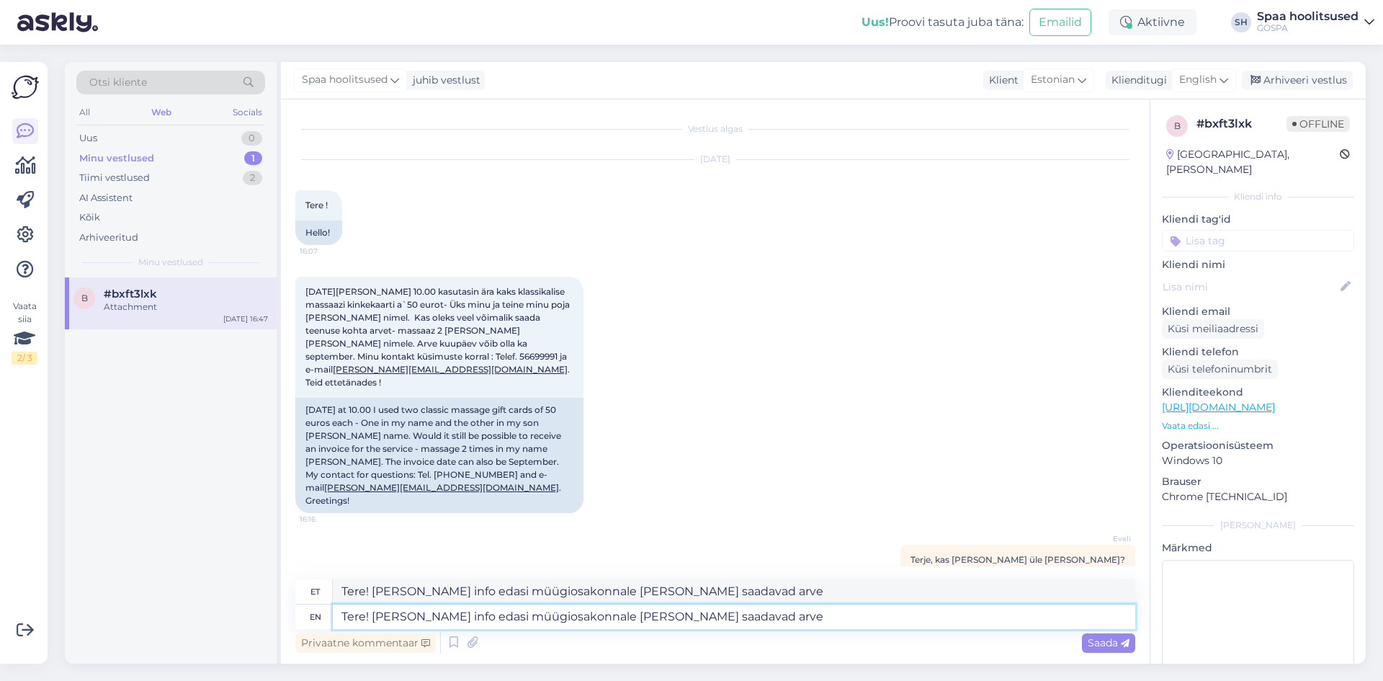
type textarea "Tere! Annan info edasi müügiosakonnale ja nemad saadavad arve."
click at [1107, 643] on span "Saada" at bounding box center [1109, 642] width 42 height 13
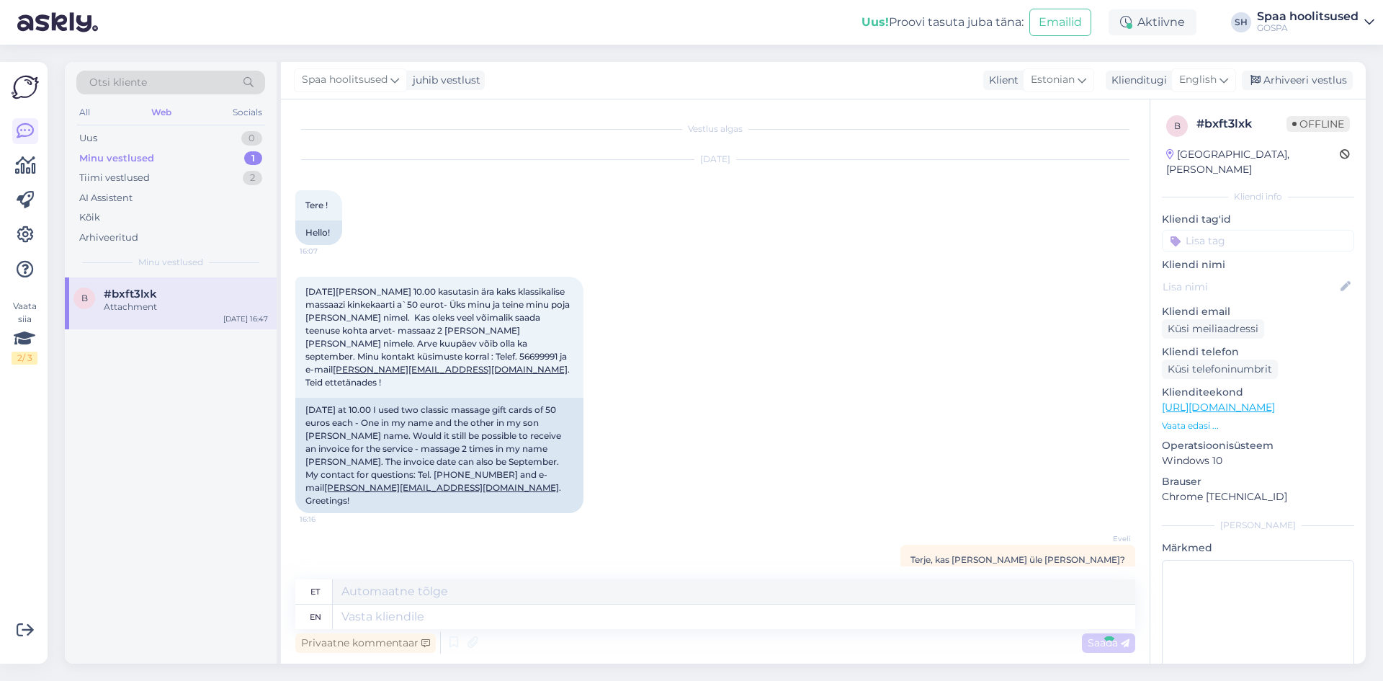
scroll to position [111, 0]
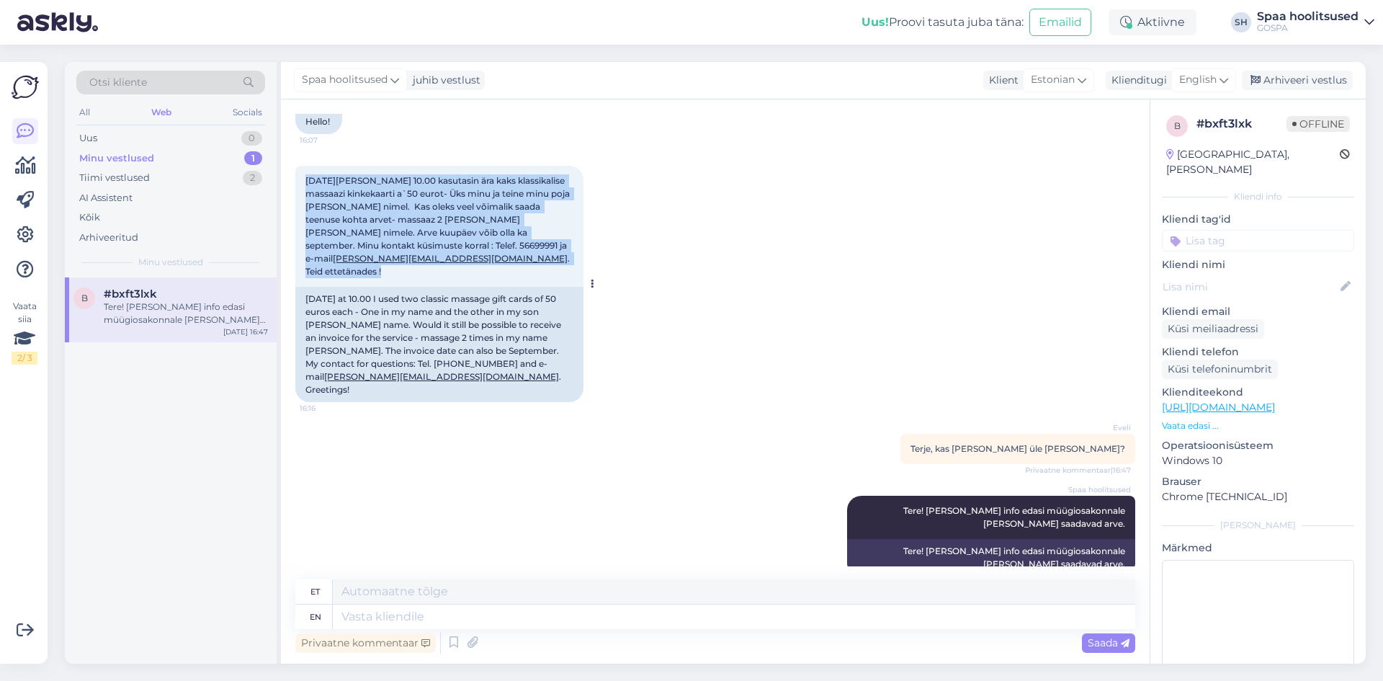
drag, startPoint x: 307, startPoint y: 178, endPoint x: 445, endPoint y: 258, distance: 159.8
click at [444, 258] on div "23.08.2025 kell 10.00 kasutasin ära kaks klassikalise massaazi kinkekaarti a`50…" at bounding box center [439, 226] width 288 height 121
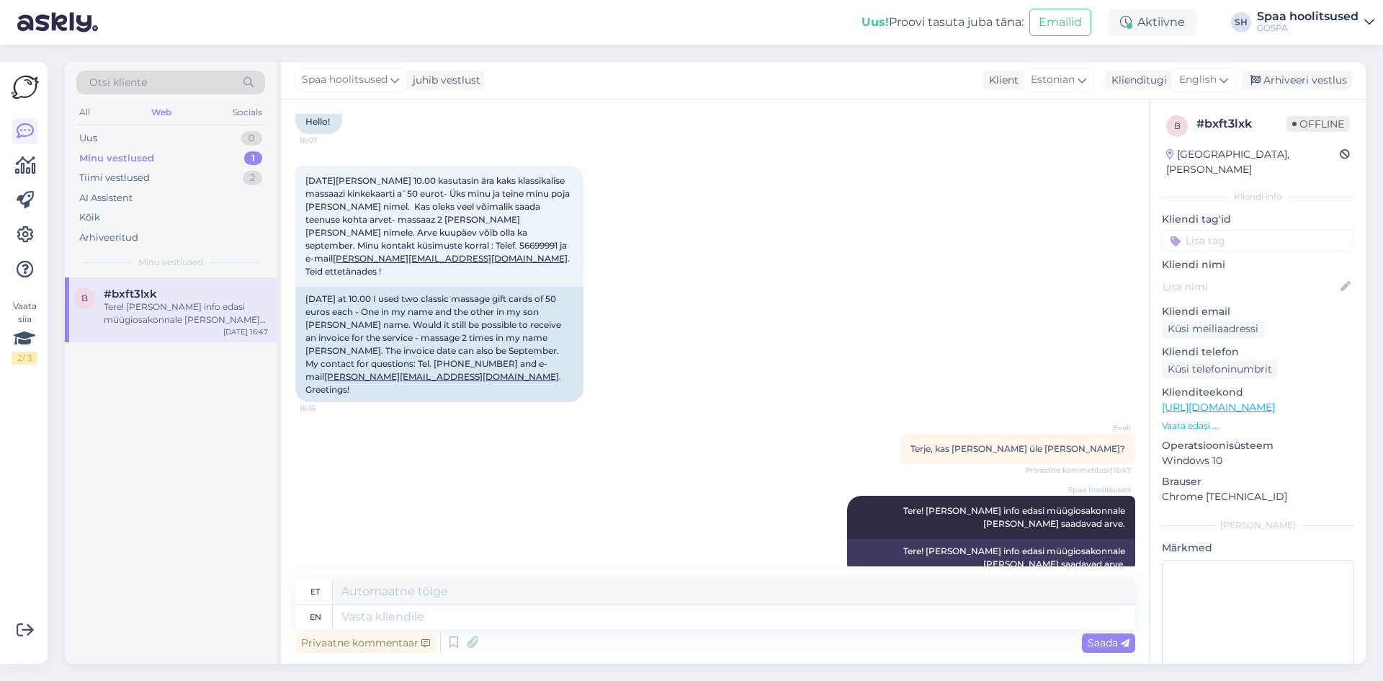
drag, startPoint x: 153, startPoint y: 451, endPoint x: 153, endPoint y: 417, distance: 33.9
click at [153, 450] on div "b #bxft3lxk Tere! Annan info edasi müügiosakonnale ja nemad saadavad arve. Sep …" at bounding box center [171, 470] width 212 height 386
click at [472, 496] on div "Spaa hoolitsused Tere! Annan info edasi müügiosakonnale ja nemad saadavad arve.…" at bounding box center [715, 536] width 840 height 112
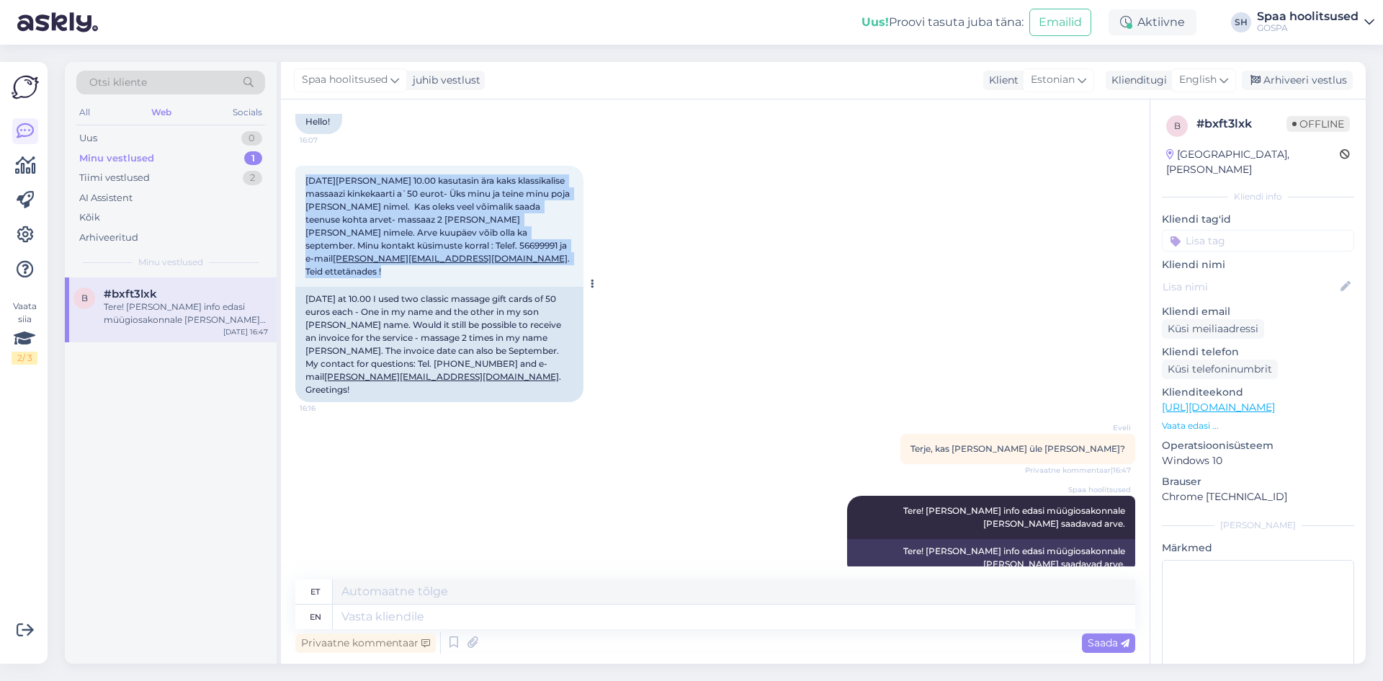
drag, startPoint x: 308, startPoint y: 182, endPoint x: 426, endPoint y: 262, distance: 143.3
click at [426, 262] on div "23.08.2025 kell 10.00 kasutasin ära kaks klassikalise massaazi kinkekaarti a`50…" at bounding box center [439, 226] width 288 height 121
copy span "23.08.2025 kell 10.00 kasutasin ära kaks klassikalise massaazi kinkekaarti a`50…"
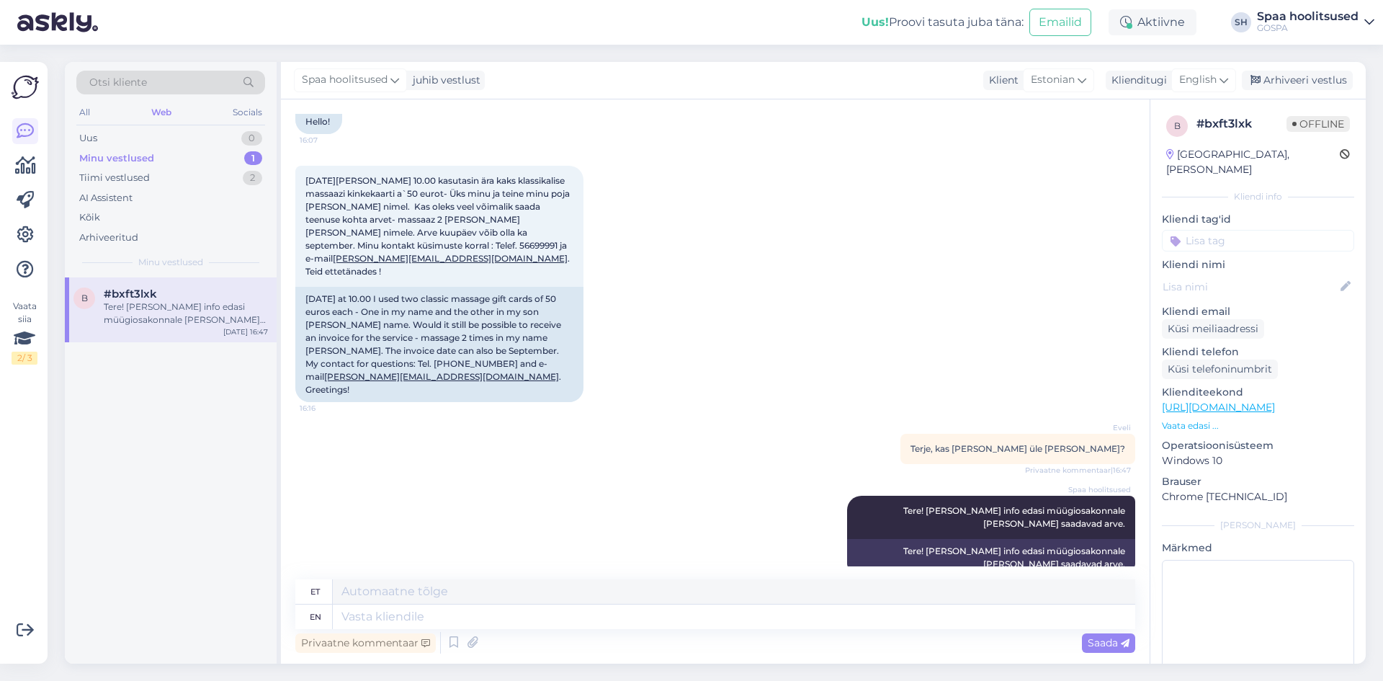
click at [438, 522] on div "Spaa hoolitsused Tere! Annan info edasi müügiosakonnale ja nemad saadavad arve.…" at bounding box center [715, 536] width 840 height 112
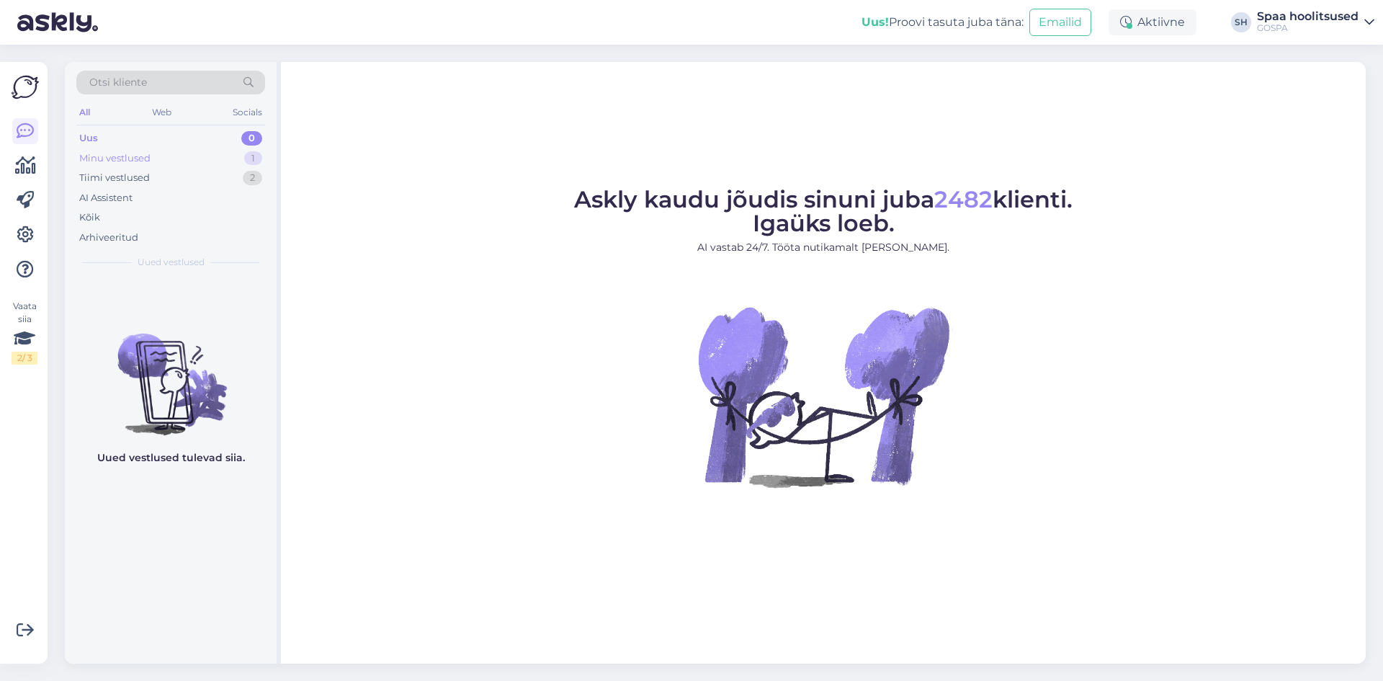
click at [125, 153] on div "Minu vestlused" at bounding box center [114, 158] width 71 height 14
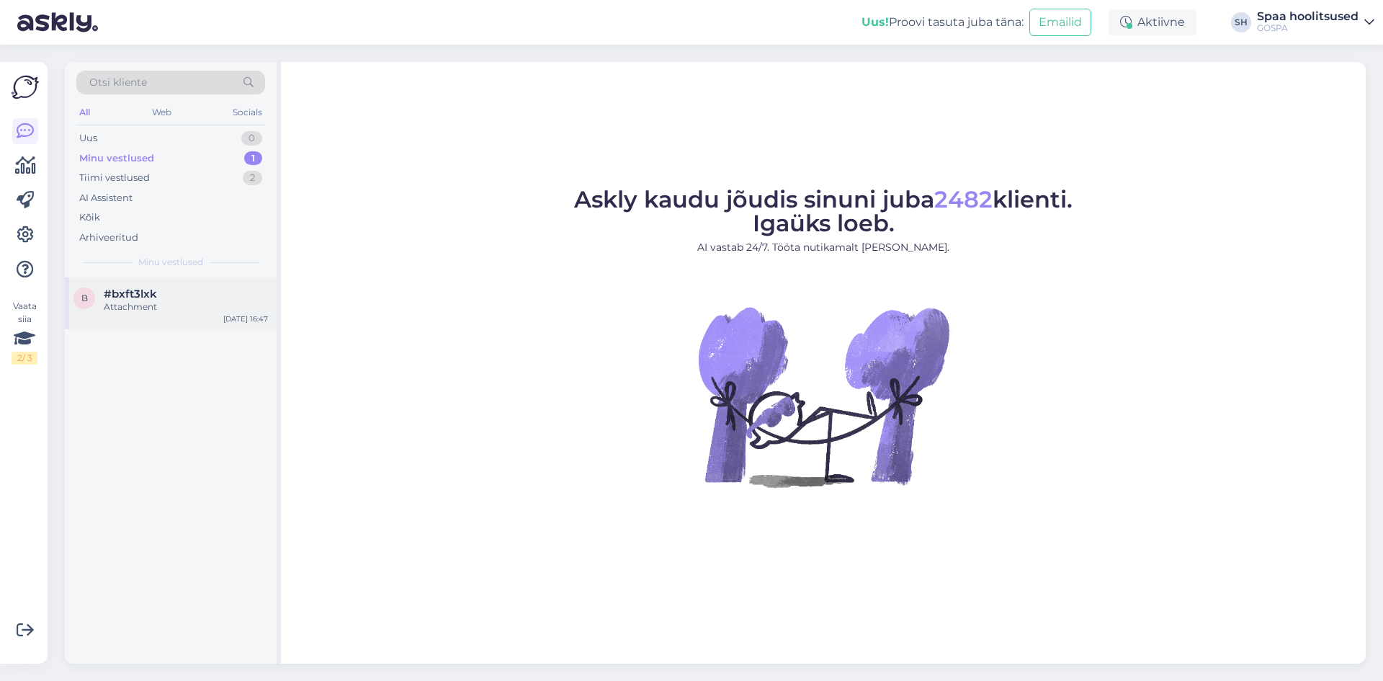
click at [129, 302] on div "Attachment" at bounding box center [186, 306] width 164 height 13
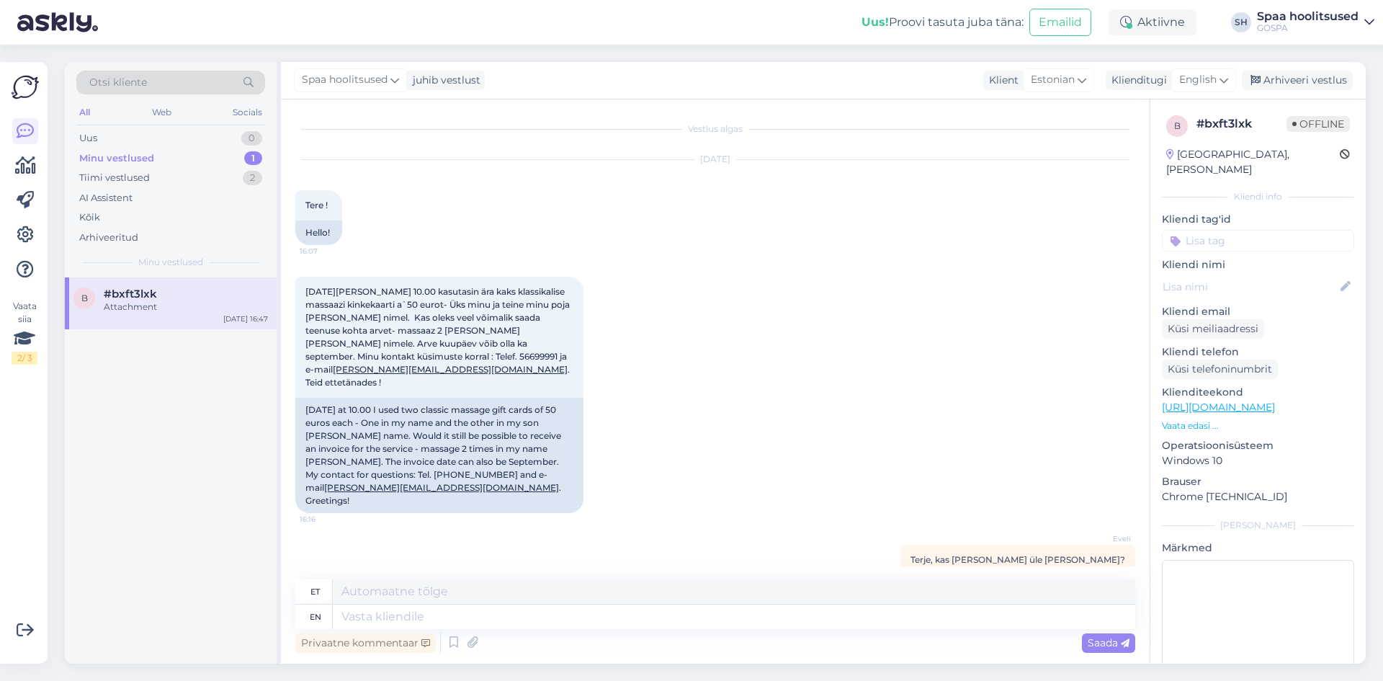
click at [1110, 554] on span "Terje, kas saad palun selle üle võtta?" at bounding box center [1018, 559] width 215 height 11
